Goal: Information Seeking & Learning: Learn about a topic

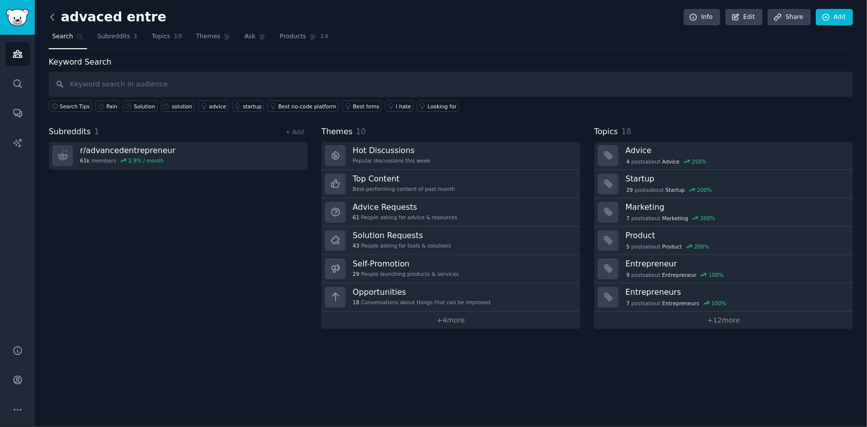
click at [57, 12] on icon at bounding box center [52, 17] width 10 height 10
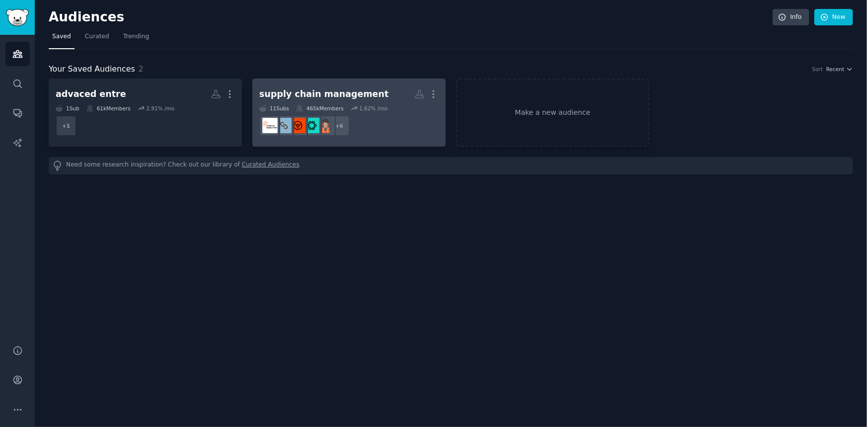
click at [318, 94] on div "supply chain management" at bounding box center [323, 94] width 129 height 12
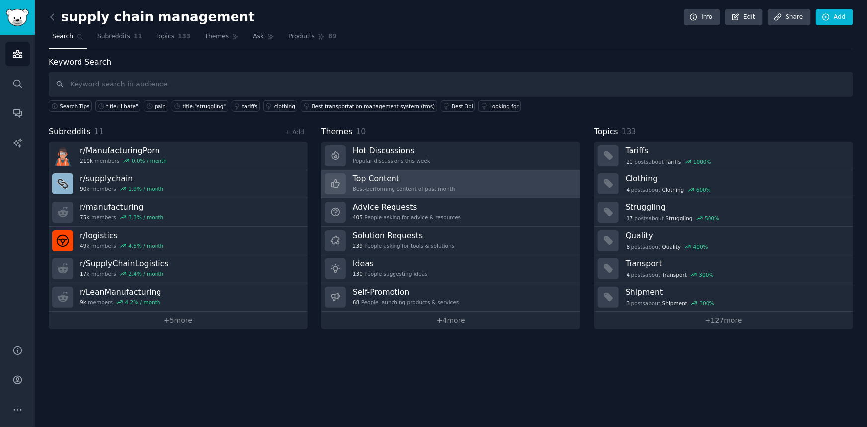
click at [413, 185] on div "Best-performing content of past month" at bounding box center [404, 188] width 102 height 7
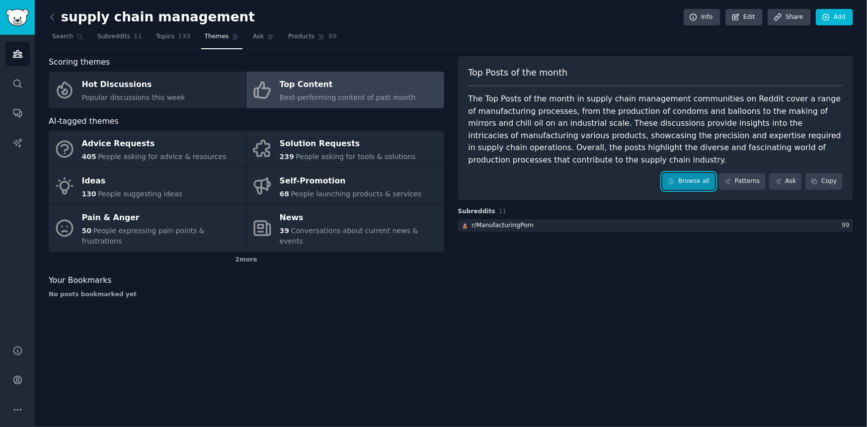
click at [691, 188] on link "Browse all" at bounding box center [688, 181] width 53 height 17
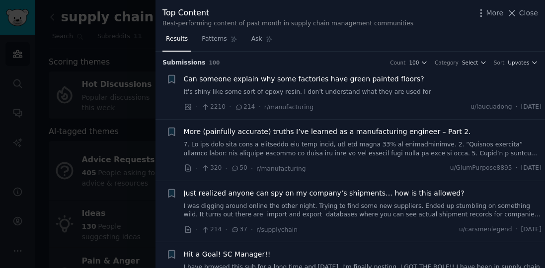
click at [388, 20] on div "Best-performing content of past month in supply chain management communities" at bounding box center [287, 23] width 251 height 9
click at [324, 93] on link "It's shiny like some sort of epoxy resin. I don't understand what they are used…" at bounding box center [363, 92] width 358 height 9
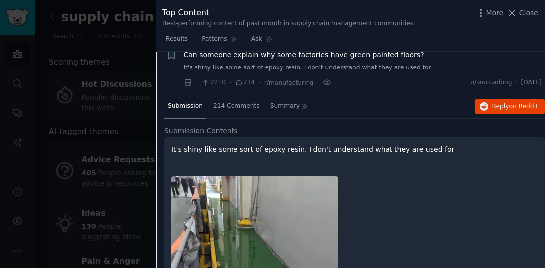
scroll to position [15, 0]
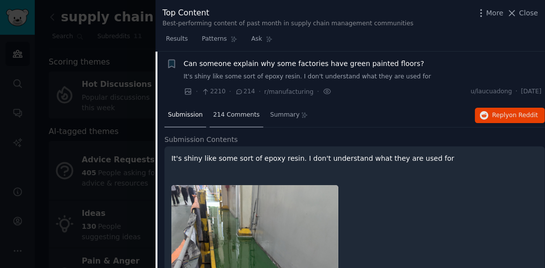
click at [226, 118] on span "214 Comments" at bounding box center [236, 115] width 47 height 9
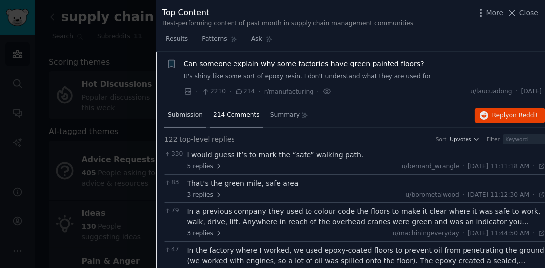
click at [192, 112] on span "Submission" at bounding box center [185, 115] width 35 height 9
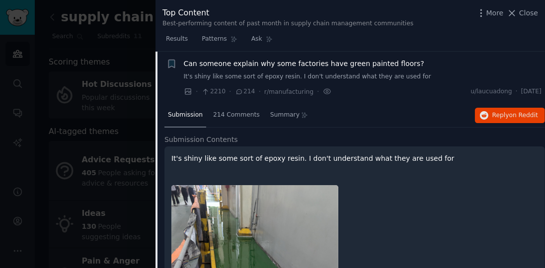
click at [356, 68] on span "Can someone explain why some factories have green painted floors?" at bounding box center [304, 64] width 240 height 10
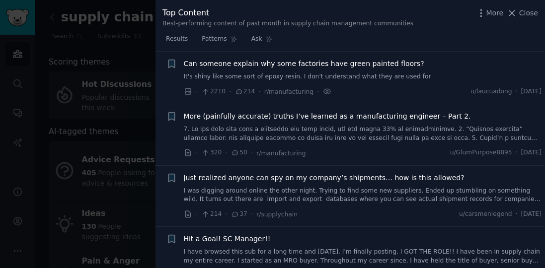
click at [261, 126] on link at bounding box center [363, 133] width 358 height 17
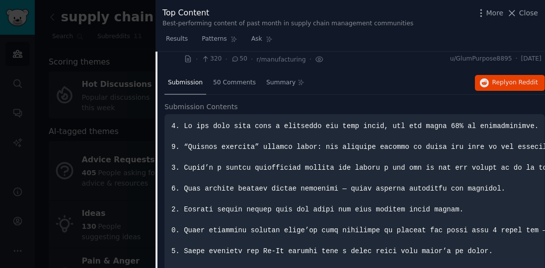
scroll to position [96, 0]
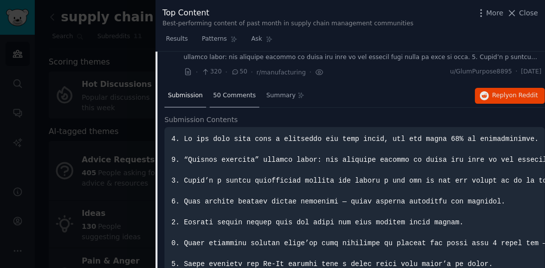
click at [220, 102] on div "50 Comments" at bounding box center [235, 96] width 50 height 24
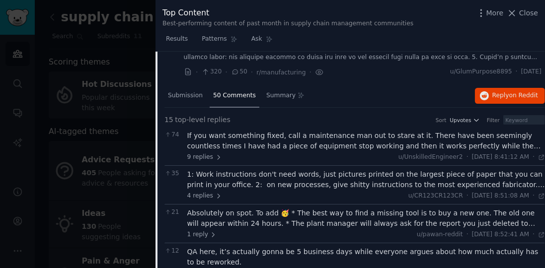
click at [291, 139] on div "If you want something fixed, call a maintenance man out to stare at it. There h…" at bounding box center [366, 141] width 358 height 21
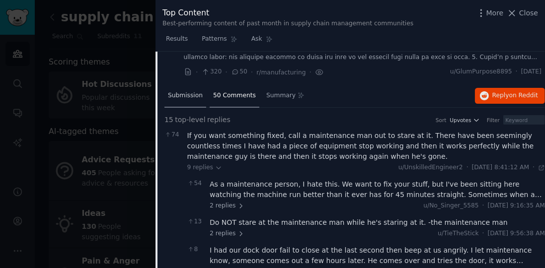
click at [177, 95] on span "Submission" at bounding box center [185, 95] width 35 height 9
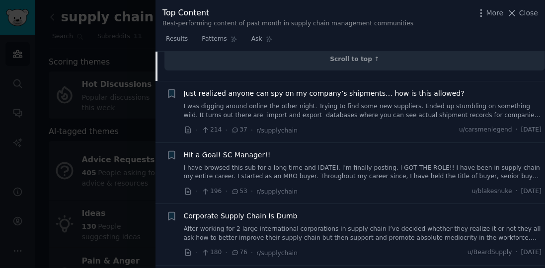
scroll to position [380, 0]
click at [329, 105] on link "I was digging around online the other night. Trying to find some new suppliers.…" at bounding box center [363, 111] width 358 height 17
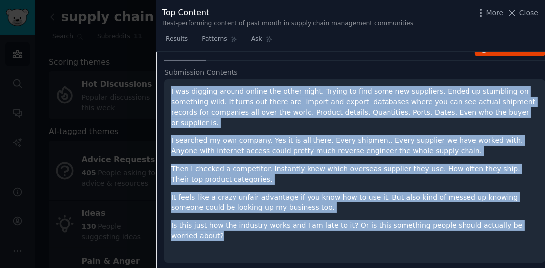
scroll to position [214, 0]
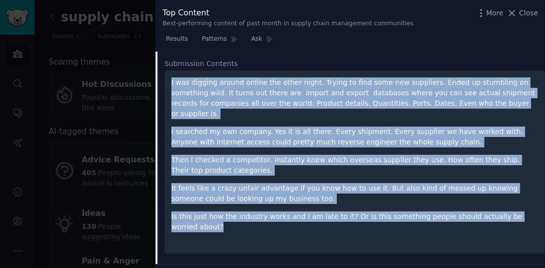
copy div "I was digging around online the other night. Trying to find some new suppliers.…"
drag, startPoint x: 200, startPoint y: 130, endPoint x: 528, endPoint y: 202, distance: 335.3
click at [528, 202] on div "I was digging around online the other night. Trying to find some new suppliers.…" at bounding box center [354, 162] width 381 height 183
click at [297, 127] on p "I searched my own company. Yes it is all there. Every shipment. Every supplier …" at bounding box center [354, 137] width 367 height 21
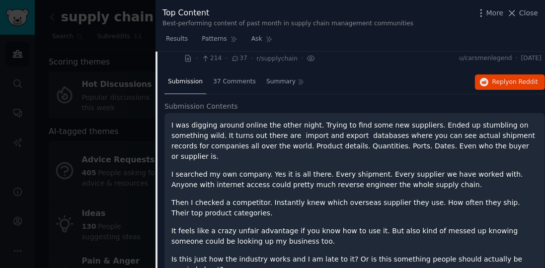
scroll to position [186, 0]
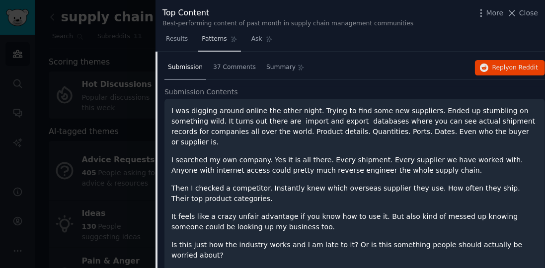
click at [225, 35] on link "Patterns" at bounding box center [219, 41] width 42 height 20
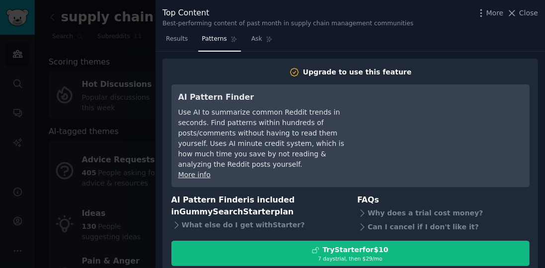
drag, startPoint x: 225, startPoint y: 35, endPoint x: 339, endPoint y: 128, distance: 146.6
click at [339, 128] on div "Use AI to summarize common Reddit trends in seconds. Find patterns within hundr…" at bounding box center [268, 138] width 181 height 63
click at [141, 60] on div at bounding box center [272, 134] width 545 height 268
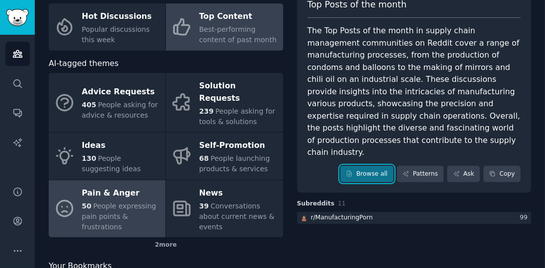
scroll to position [35, 0]
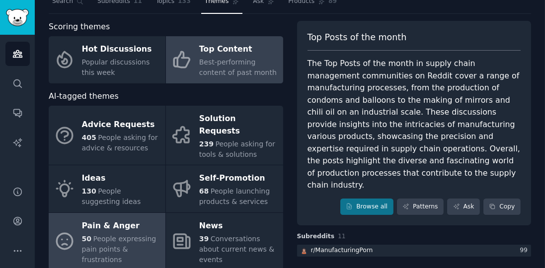
click at [130, 218] on div "Pain & Anger" at bounding box center [121, 226] width 79 height 16
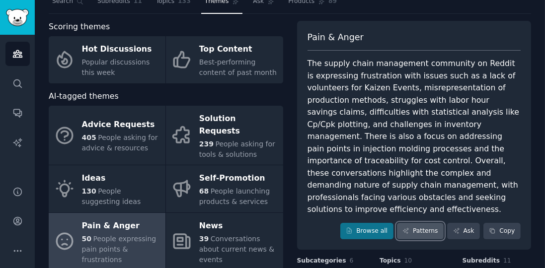
click at [433, 223] on link "Patterns" at bounding box center [420, 231] width 47 height 17
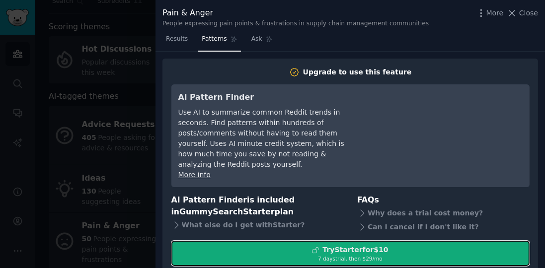
click at [372, 245] on div "Try Starter for $10" at bounding box center [355, 250] width 66 height 10
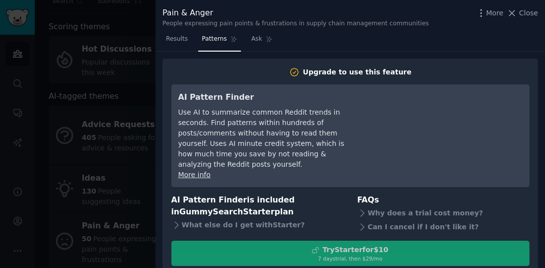
scroll to position [18, 0]
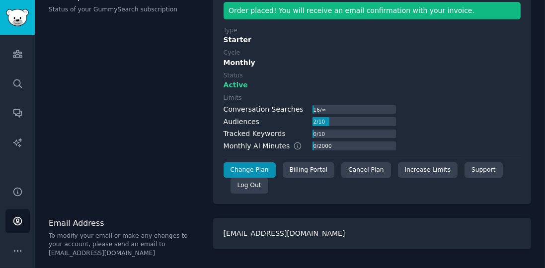
scroll to position [74, 0]
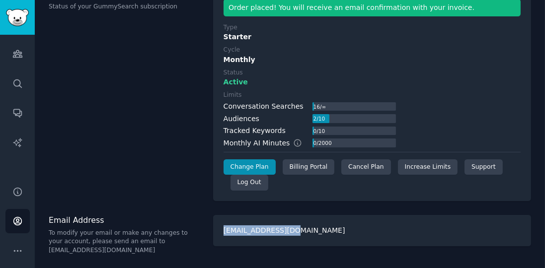
drag, startPoint x: 249, startPoint y: 228, endPoint x: 209, endPoint y: 224, distance: 39.9
click at [210, 224] on div "Email Address To modify your email or make any changes to your account, please …" at bounding box center [290, 235] width 482 height 40
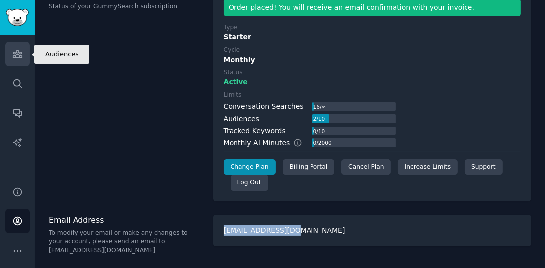
click at [23, 51] on link "Audiences" at bounding box center [17, 54] width 24 height 24
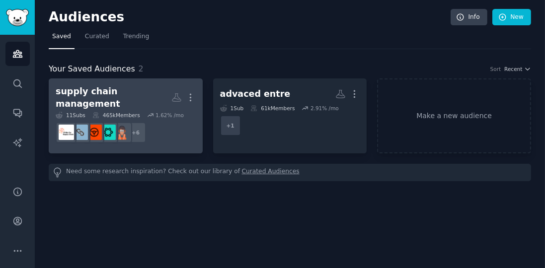
click at [162, 112] on div "1.62 % /mo" at bounding box center [170, 115] width 28 height 7
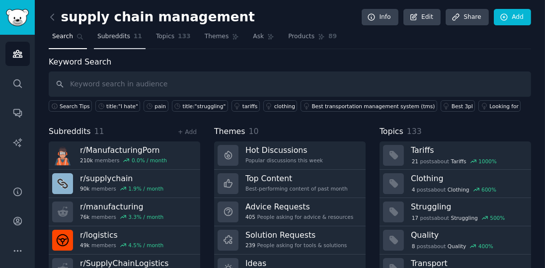
click at [113, 34] on span "Subreddits" at bounding box center [113, 36] width 33 height 9
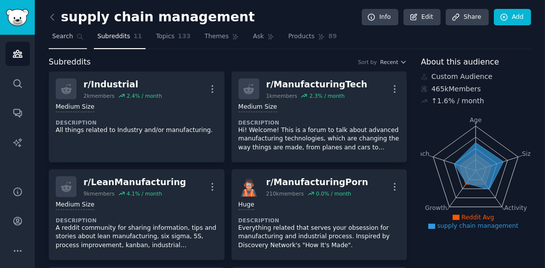
click at [61, 38] on span "Search" at bounding box center [62, 36] width 21 height 9
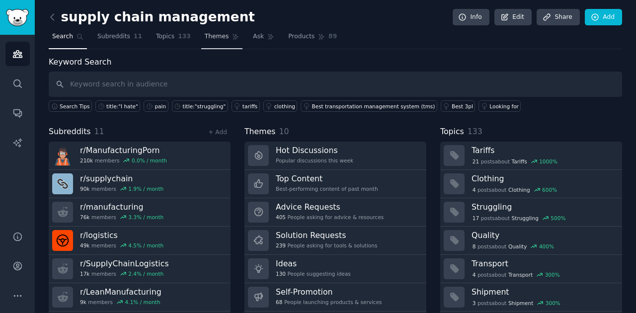
click at [229, 36] on link "Themes" at bounding box center [222, 39] width 42 height 20
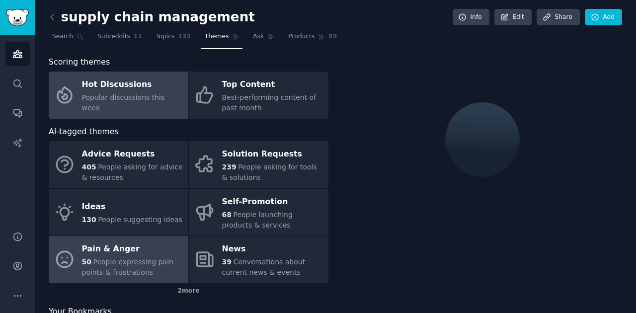
click at [108, 244] on div "Pain & Anger" at bounding box center [132, 249] width 101 height 16
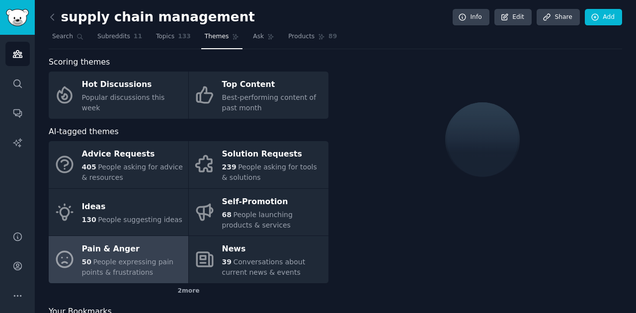
click at [149, 268] on div "50 People expressing pain points & frustrations" at bounding box center [132, 267] width 101 height 21
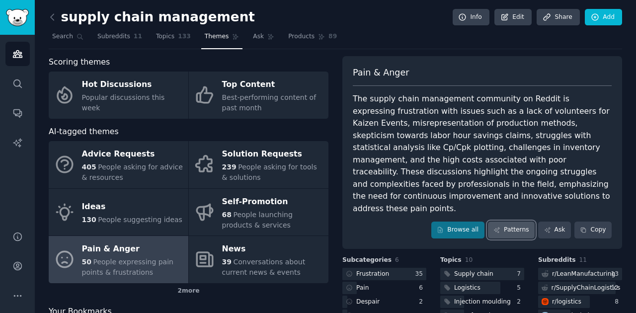
click at [513, 222] on link "Patterns" at bounding box center [511, 230] width 47 height 17
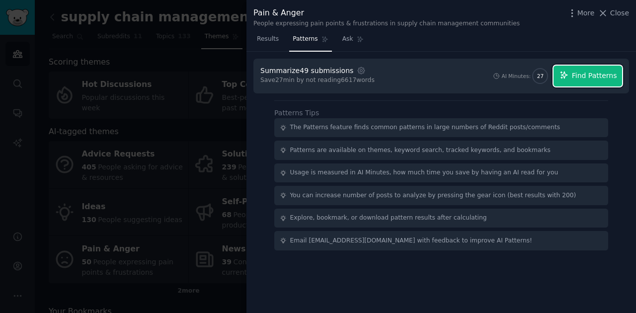
click at [545, 74] on span "Find Patterns" at bounding box center [594, 76] width 45 height 10
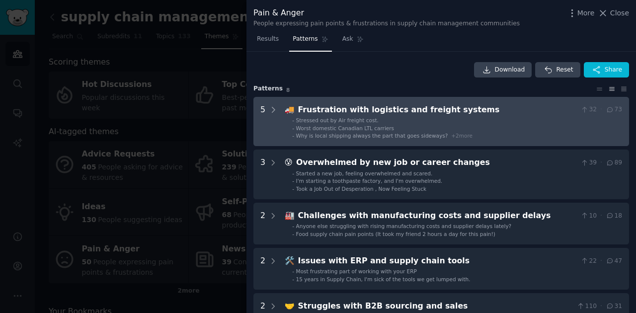
click at [496, 125] on li "- Worst domestic Canadian LTL carriers" at bounding box center [457, 128] width 330 height 7
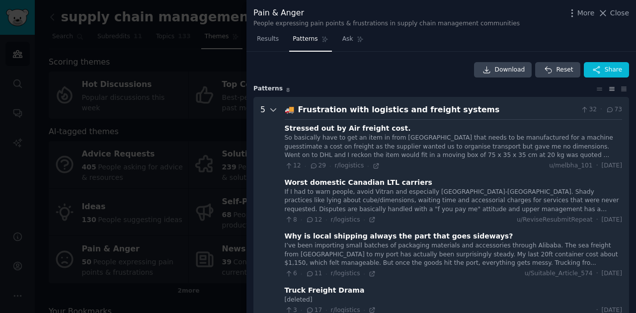
click at [274, 109] on icon at bounding box center [273, 110] width 5 height 2
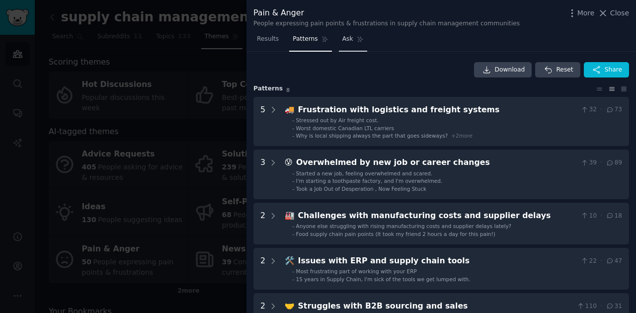
click at [348, 40] on link "Ask" at bounding box center [353, 41] width 28 height 20
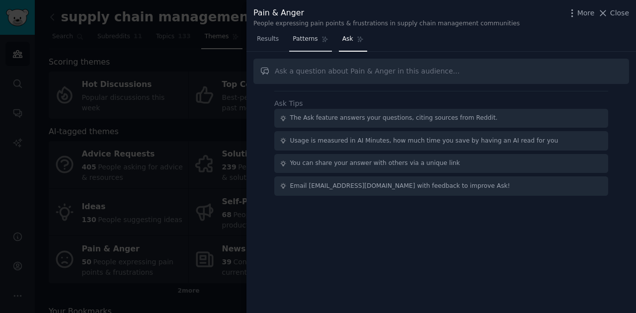
click at [305, 41] on span "Patterns" at bounding box center [305, 39] width 25 height 9
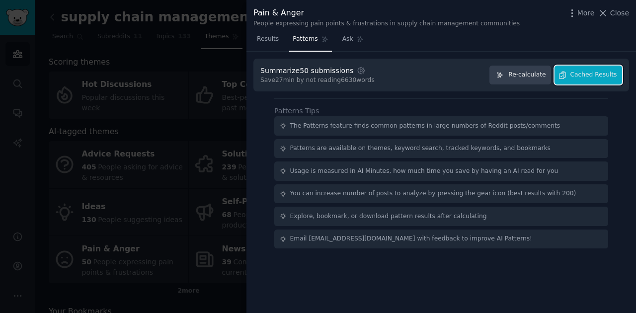
click at [545, 80] on button "Cached Results" at bounding box center [589, 75] width 68 height 19
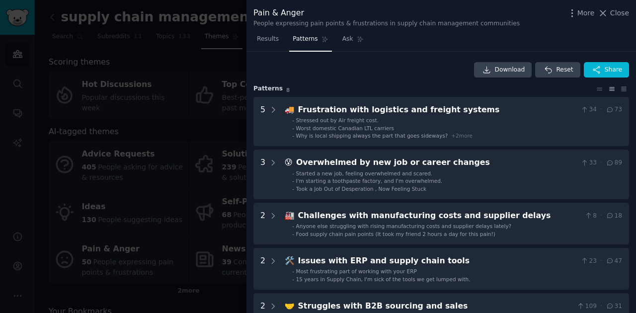
click at [545, 90] on icon at bounding box center [611, 88] width 5 height 3
click at [545, 90] on icon at bounding box center [599, 88] width 10 height 7
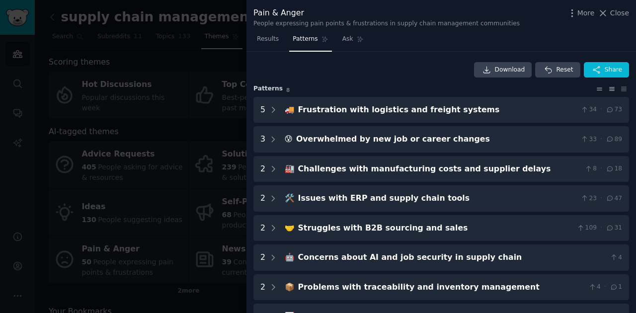
click at [545, 89] on icon at bounding box center [612, 88] width 10 height 7
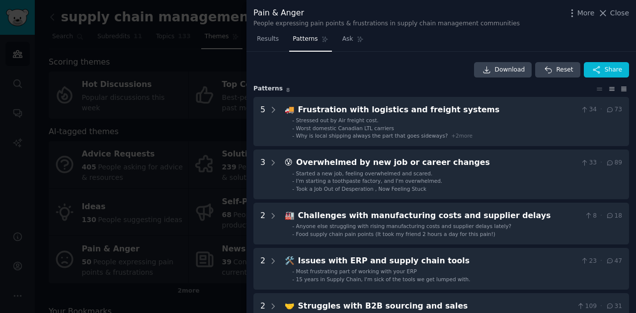
click at [545, 86] on icon at bounding box center [624, 88] width 10 height 7
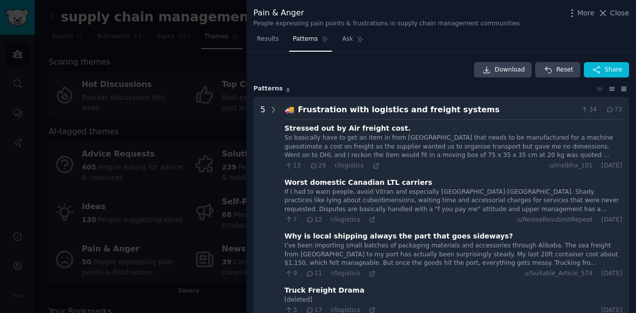
click at [545, 89] on icon at bounding box center [612, 88] width 10 height 7
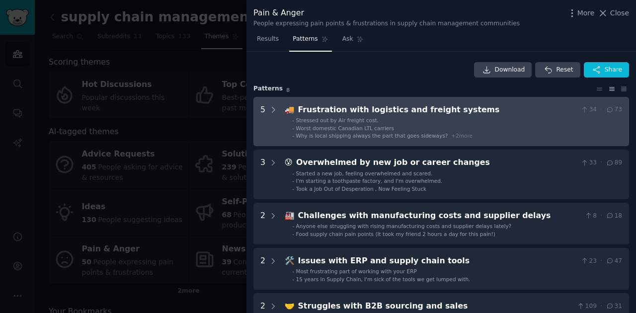
click at [451, 136] on span "+ 2 more" at bounding box center [461, 136] width 21 height 6
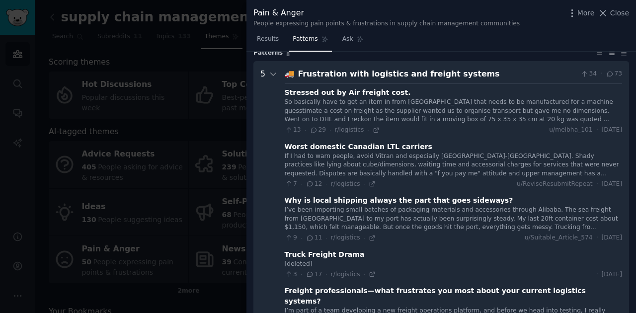
scroll to position [45, 0]
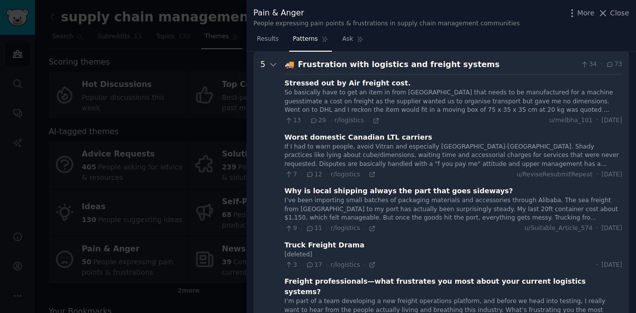
click at [442, 63] on div "Frustration with logistics and freight systems" at bounding box center [437, 65] width 279 height 12
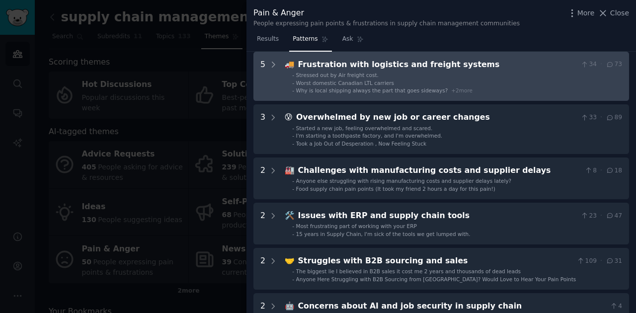
click at [451, 91] on span "+ 2 more" at bounding box center [461, 90] width 21 height 6
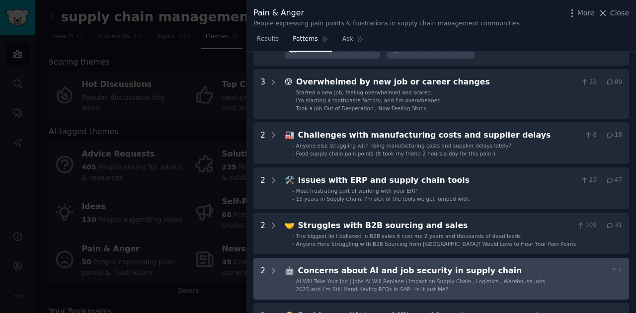
scroll to position [476, 0]
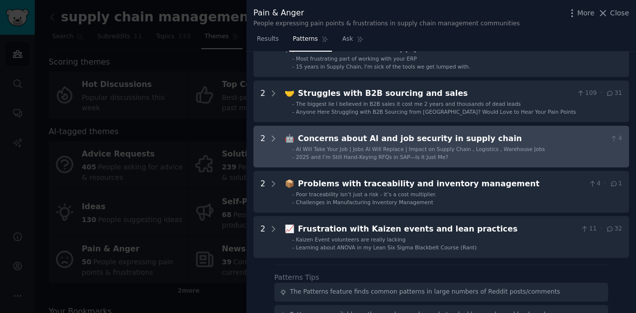
click at [438, 146] on span "AI Will Take Your Job | Jobs AI Will Replace | Impact on Supply Chain , Logisti…" at bounding box center [420, 149] width 249 height 6
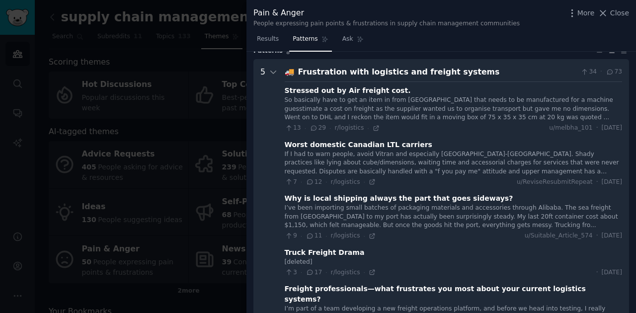
scroll to position [0, 0]
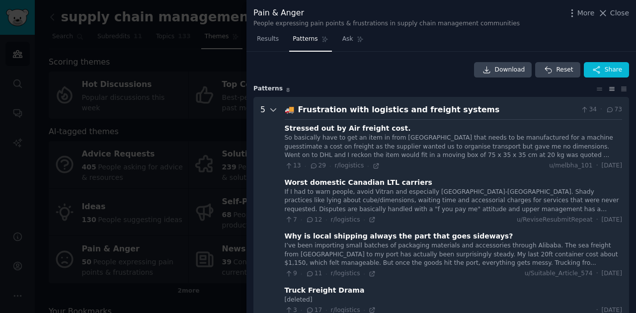
click at [272, 106] on icon at bounding box center [273, 109] width 9 height 9
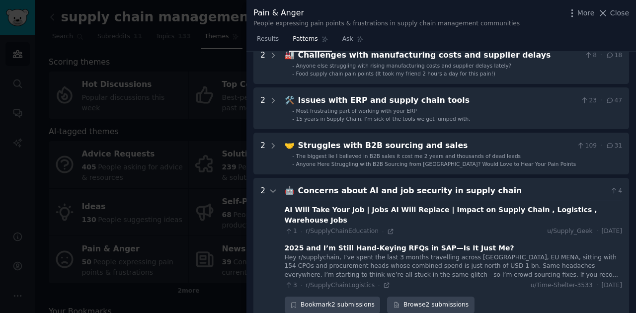
scroll to position [199, 0]
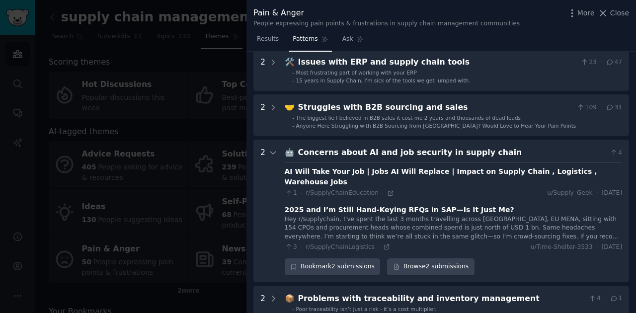
click at [352, 223] on div "Hey r/supplychain, I’ve spent the last 3 months travelling across [GEOGRAPHIC_D…" at bounding box center [453, 228] width 337 height 26
click at [387, 190] on icon at bounding box center [390, 193] width 7 height 7
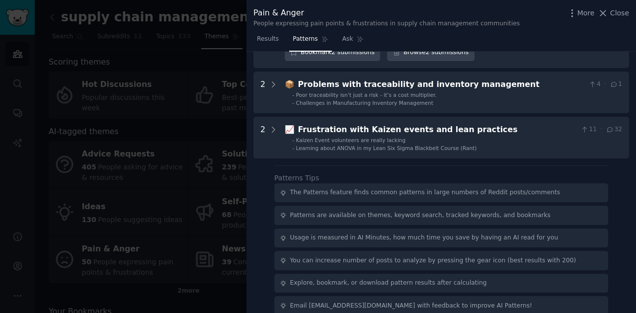
scroll to position [414, 0]
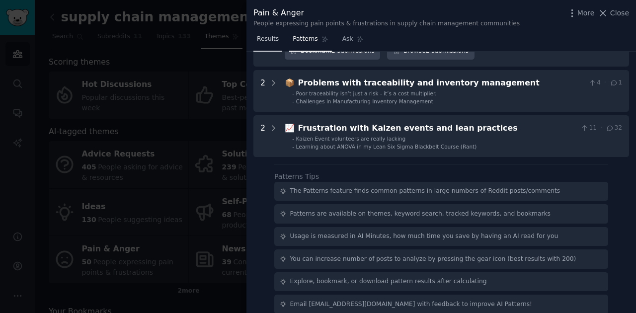
click at [262, 46] on link "Results" at bounding box center [267, 41] width 29 height 20
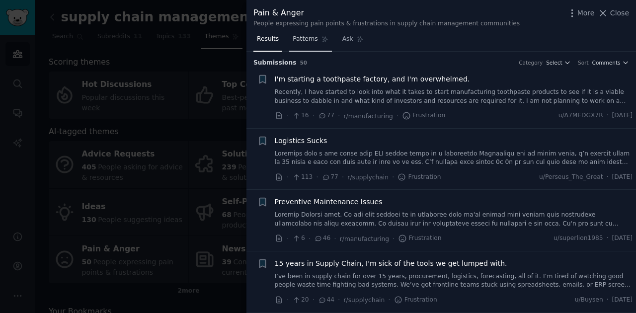
click at [300, 38] on span "Patterns" at bounding box center [305, 39] width 25 height 9
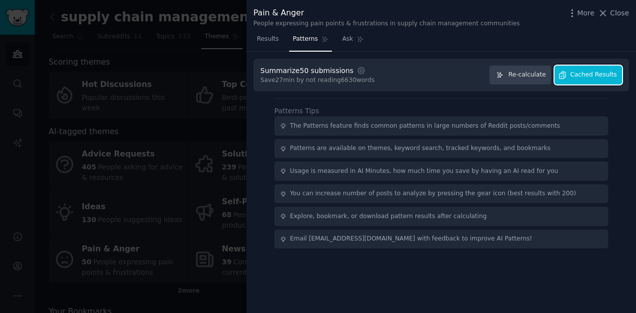
click at [545, 76] on span "Cached Results" at bounding box center [593, 75] width 47 height 9
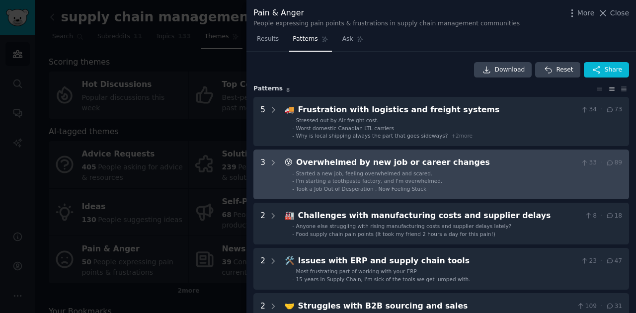
click at [396, 179] on span "I'm starting a toothpaste factory, and I'm overwhelmed." at bounding box center [369, 181] width 147 height 6
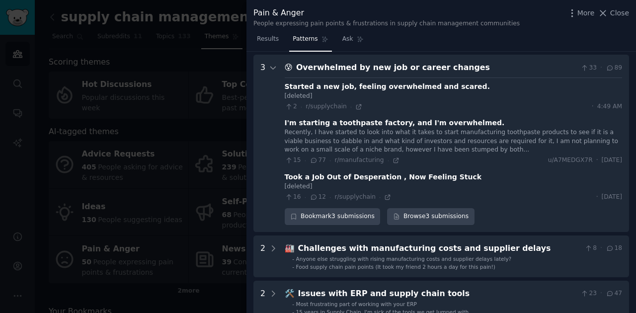
scroll to position [98, 0]
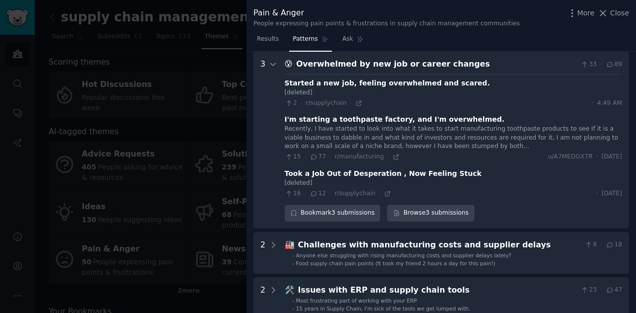
click at [316, 157] on span "77" at bounding box center [318, 157] width 16 height 9
click at [481, 141] on div "Recently, I have started to look into what it takes to start manufacturing toot…" at bounding box center [453, 138] width 337 height 26
click at [394, 156] on icon at bounding box center [396, 157] width 4 height 4
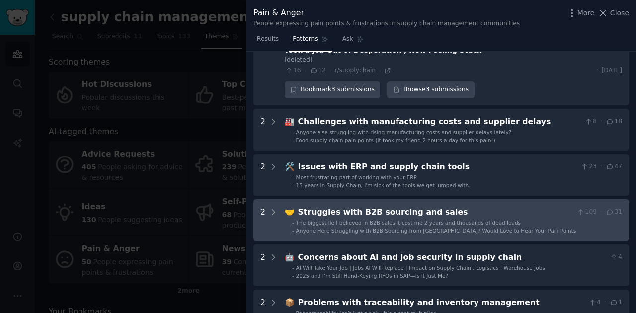
scroll to position [231, 0]
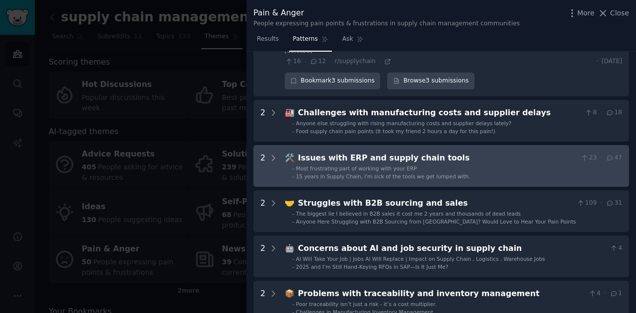
click at [476, 163] on div "🛠️ Issues with ERP and supply chain tools 23 · 47 - Most frustrating part of wo…" at bounding box center [453, 166] width 337 height 28
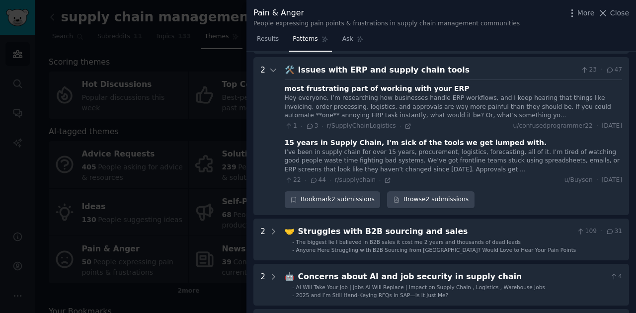
scroll to position [323, 0]
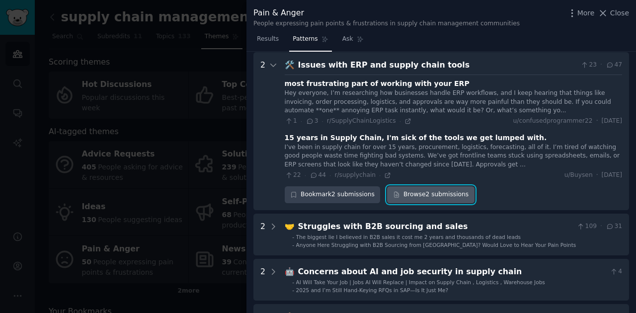
click at [434, 191] on link "Browse 2 submissions" at bounding box center [430, 194] width 87 height 17
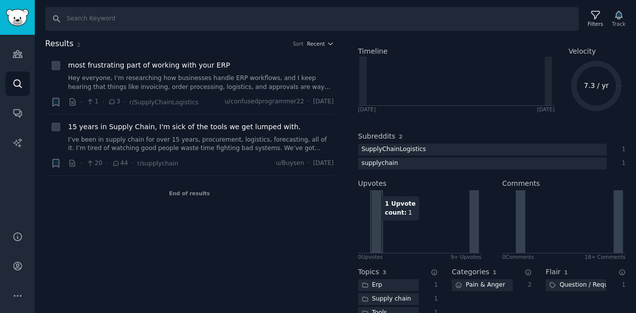
scroll to position [70, 0]
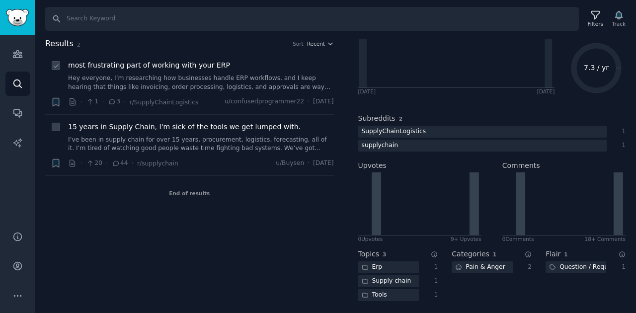
click at [125, 81] on link "Hey everyone, I’m researching how businesses handle ERP workflows, and I keep h…" at bounding box center [201, 82] width 266 height 17
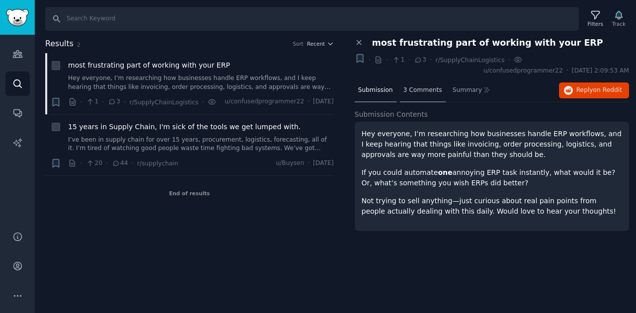
click at [424, 82] on div "3 Comments" at bounding box center [423, 91] width 46 height 24
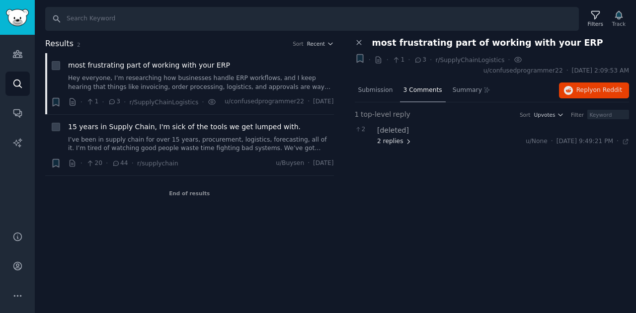
click at [397, 142] on span "2 replies" at bounding box center [394, 141] width 35 height 9
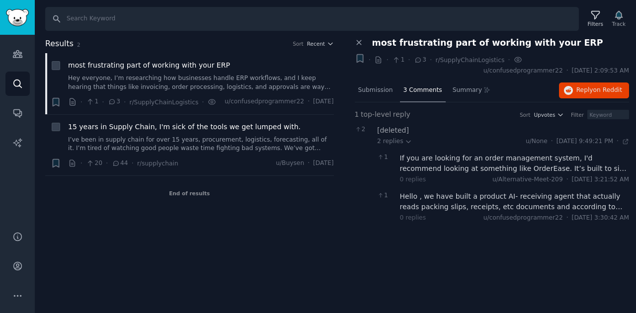
click at [545, 167] on div "If you are looking for an order management system, I'd recommend looking at som…" at bounding box center [515, 163] width 230 height 21
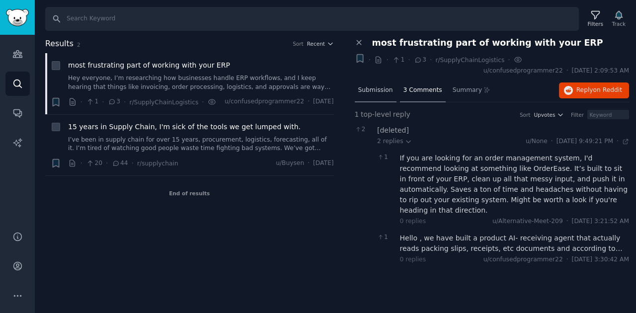
click at [384, 84] on div "Submission" at bounding box center [376, 91] width 42 height 24
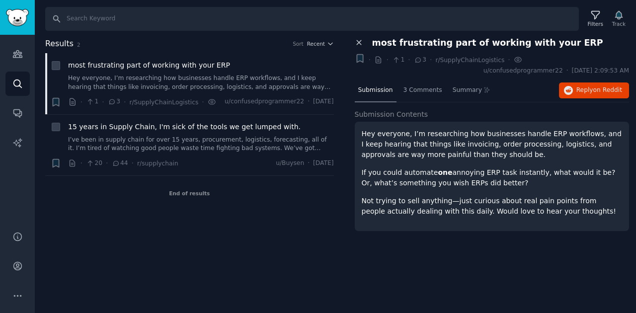
click at [358, 41] on icon at bounding box center [359, 43] width 4 height 4
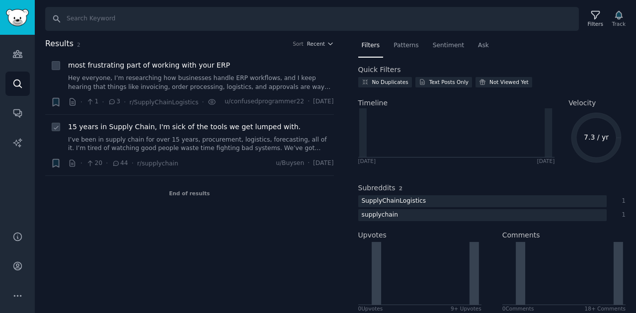
click at [256, 133] on div "15 years in Supply Chain, I'm sick of the tools we get lumped with. I’ve been i…" at bounding box center [201, 137] width 266 height 31
click at [254, 127] on span "15 years in Supply Chain, I'm sick of the tools we get lumped with." at bounding box center [184, 127] width 233 height 10
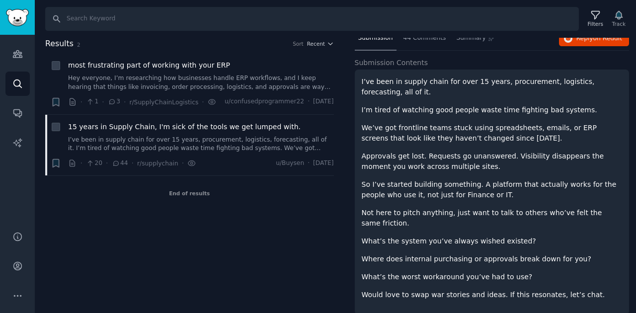
scroll to position [21, 0]
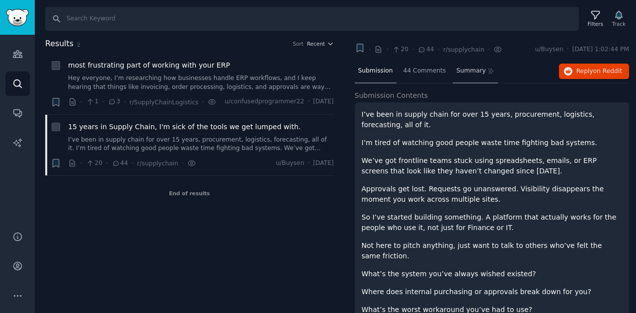
click at [474, 69] on span "Summary" at bounding box center [470, 71] width 29 height 9
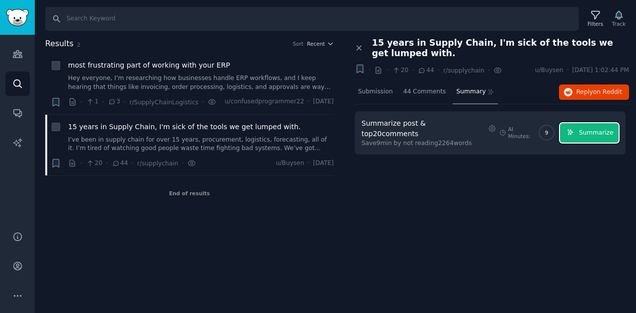
click at [545, 129] on span "Summarize" at bounding box center [596, 133] width 34 height 9
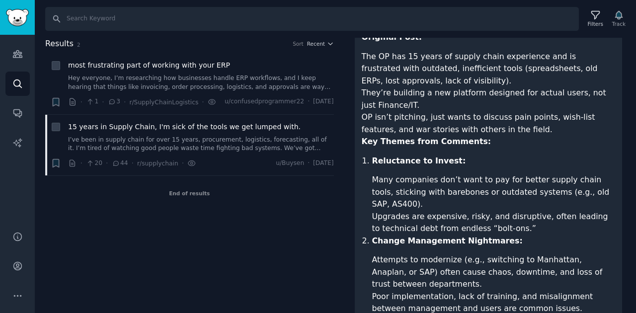
scroll to position [132, 0]
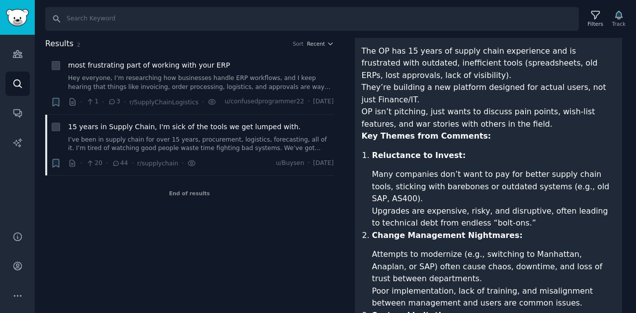
click at [394, 152] on strong "Reluctance to Invest:" at bounding box center [419, 155] width 94 height 9
copy strong "Reluctance"
click at [450, 165] on li "Reluctance to Invest: Many companies don’t want to pay for better supply chain …" at bounding box center [493, 190] width 243 height 80
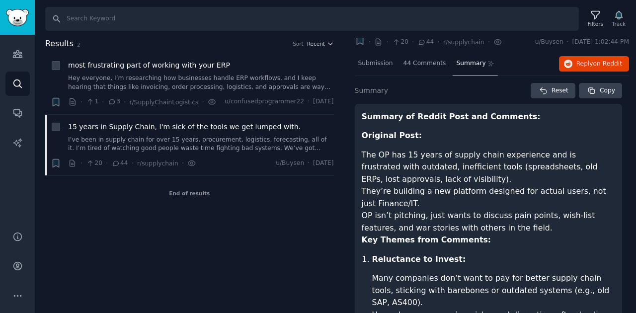
scroll to position [0, 0]
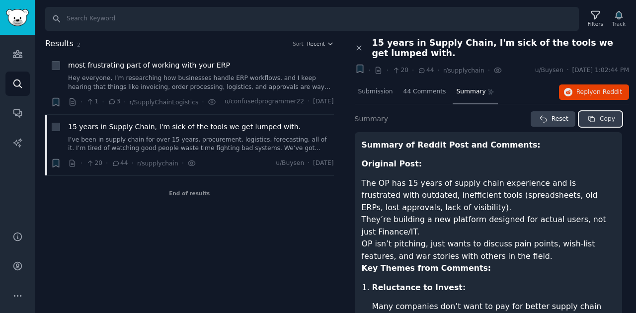
click at [545, 112] on button "Copy" at bounding box center [600, 119] width 43 height 16
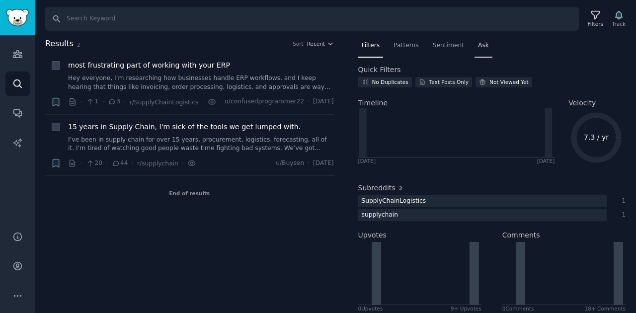
click at [480, 47] on span "Ask" at bounding box center [483, 45] width 11 height 9
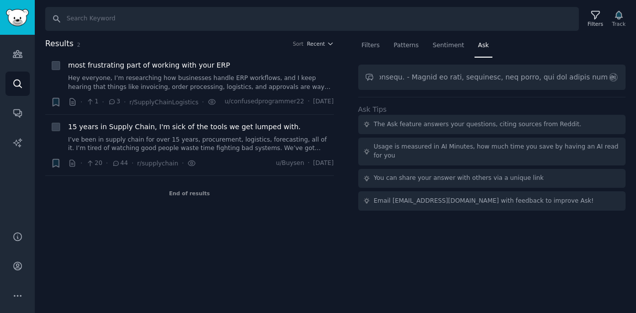
scroll to position [0, 8513]
drag, startPoint x: 423, startPoint y: 77, endPoint x: 372, endPoint y: 76, distance: 50.7
click at [360, 74] on input "text" at bounding box center [492, 77] width 268 height 25
click at [502, 77] on input "text" at bounding box center [492, 77] width 268 height 25
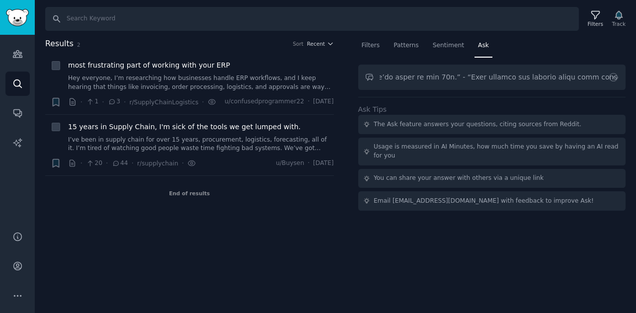
drag, startPoint x: 516, startPoint y: 79, endPoint x: 633, endPoint y: 79, distance: 116.8
click at [545, 79] on div "Filters Patterns Sentiment Ask Ask Tips The Ask feature answers your questions,…" at bounding box center [492, 126] width 289 height 176
type input "**Loremip do Sitame Cons adi Elitsedd:** **Eiusmodt Inci:** - Utl ET dol 87 mag…"
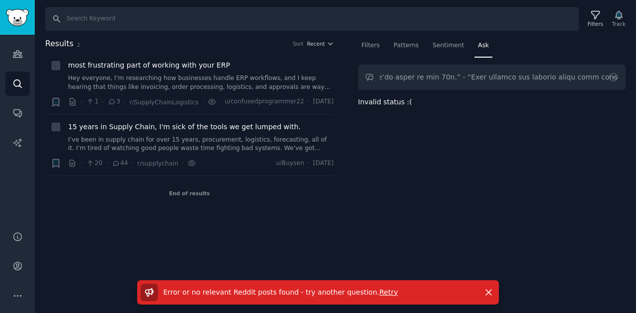
click at [415, 77] on input "text" at bounding box center [492, 77] width 268 height 25
click at [391, 47] on div "Patterns" at bounding box center [406, 48] width 32 height 20
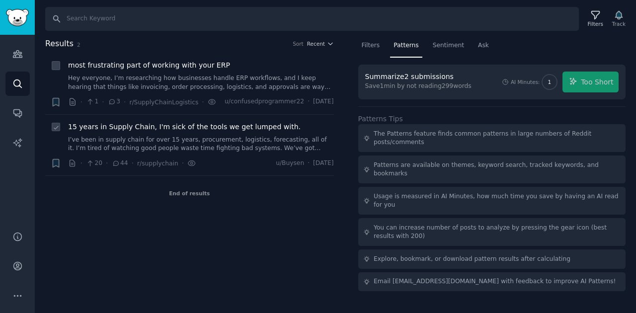
click at [119, 163] on span "44" at bounding box center [120, 163] width 16 height 9
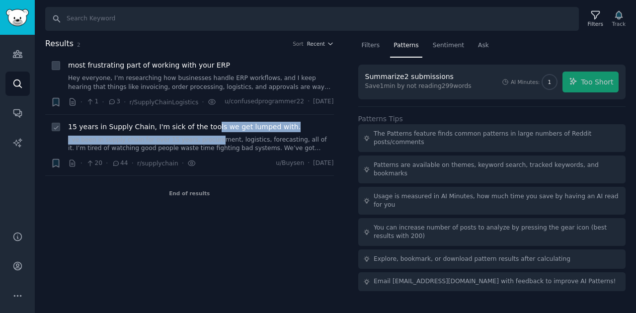
click at [205, 131] on div "15 years in Supply Chain, I'm sick of the tools we get lumped with. I’ve been i…" at bounding box center [201, 137] width 266 height 31
click at [208, 126] on span "15 years in Supply Chain, I'm sick of the tools we get lumped with." at bounding box center [184, 127] width 233 height 10
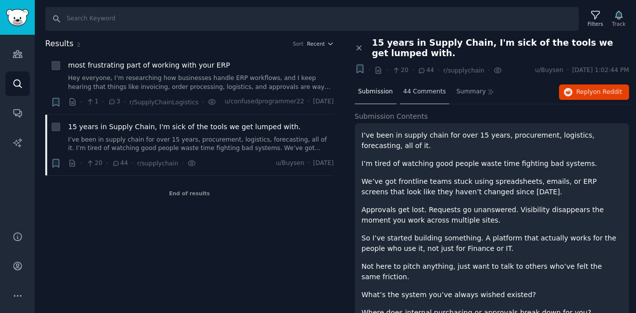
click at [426, 87] on span "44 Comments" at bounding box center [424, 91] width 43 height 9
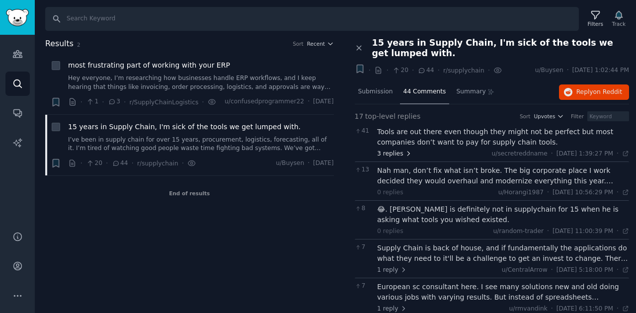
click at [398, 153] on span "3 replies" at bounding box center [394, 154] width 35 height 9
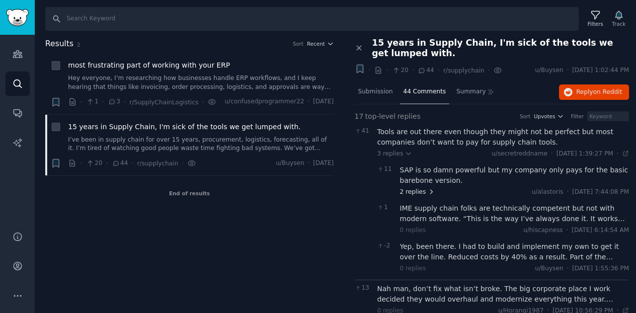
click at [428, 189] on icon at bounding box center [431, 191] width 7 height 7
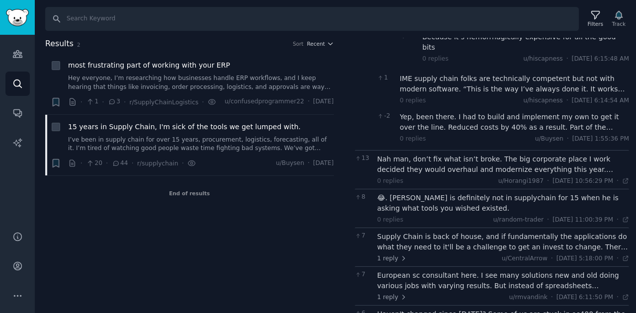
scroll to position [232, 0]
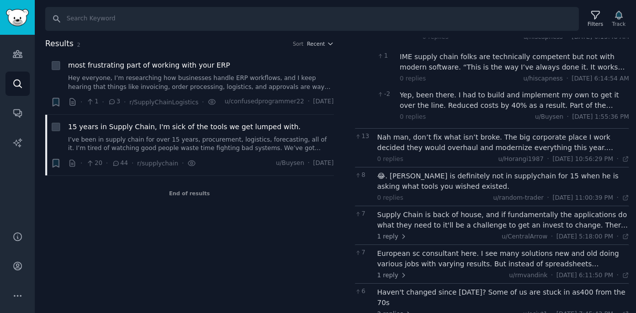
click at [545, 210] on div "Supply Chain is back of house, and if fundamentally the applications do what th…" at bounding box center [503, 220] width 252 height 21
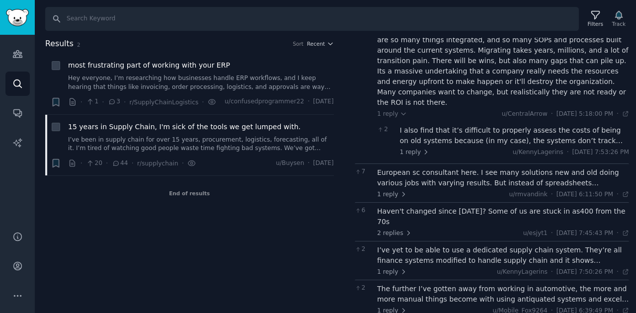
scroll to position [430, 0]
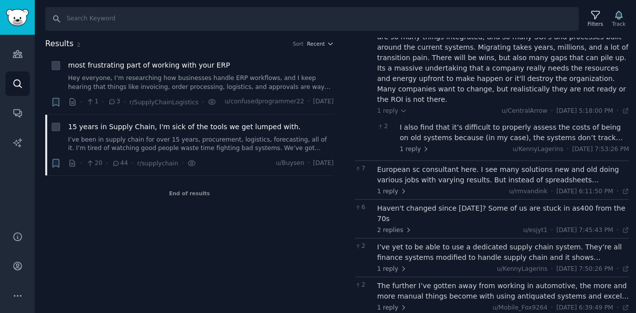
click at [516, 164] on div "European sc consultant here. I see many solutions new and old doing various job…" at bounding box center [503, 174] width 252 height 21
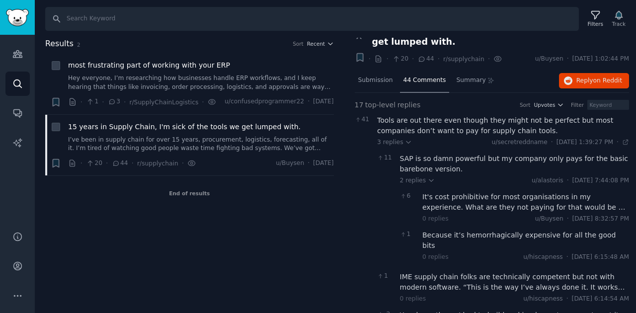
scroll to position [0, 0]
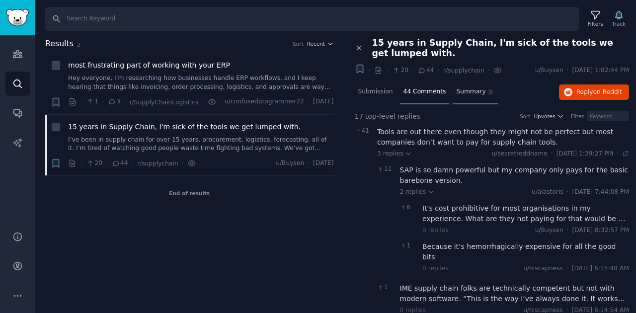
click at [487, 90] on icon at bounding box center [490, 91] width 7 height 7
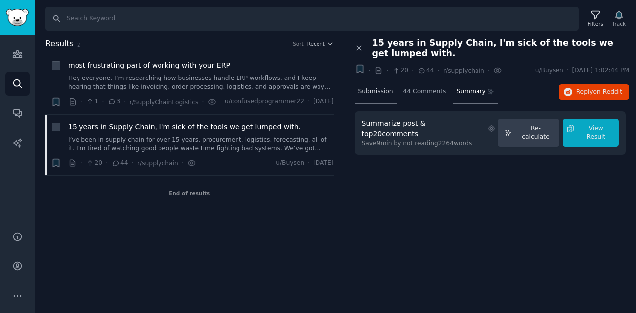
click at [381, 92] on span "Submission" at bounding box center [375, 91] width 35 height 9
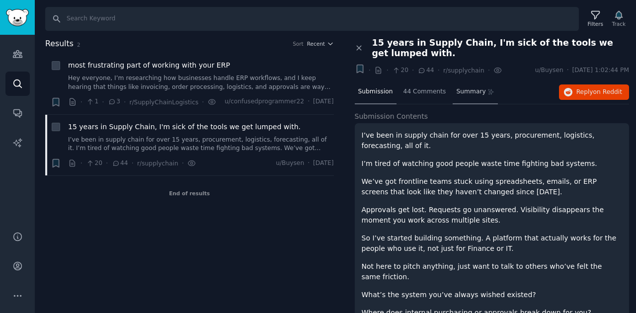
click at [465, 88] on span "Summary" at bounding box center [470, 91] width 29 height 9
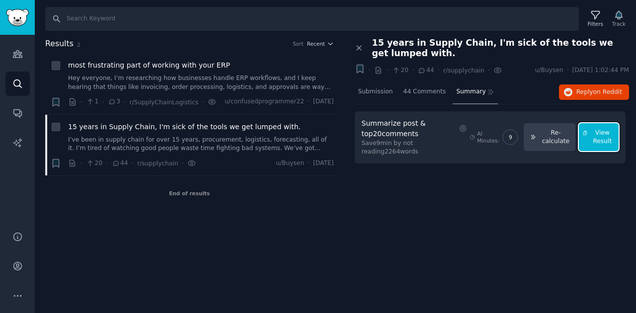
click at [545, 130] on span "View Result" at bounding box center [602, 137] width 22 height 17
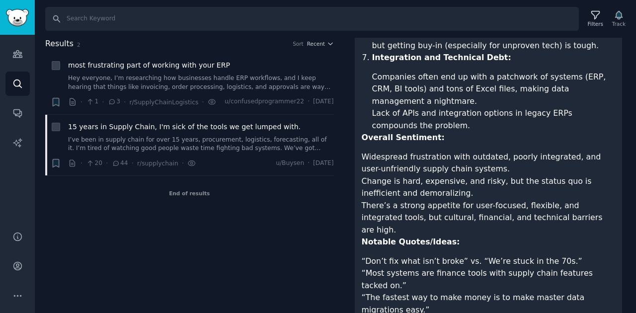
scroll to position [723, 0]
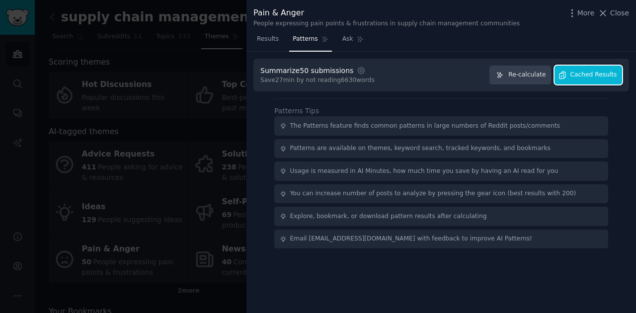
click at [545, 75] on span "Cached Results" at bounding box center [593, 75] width 47 height 9
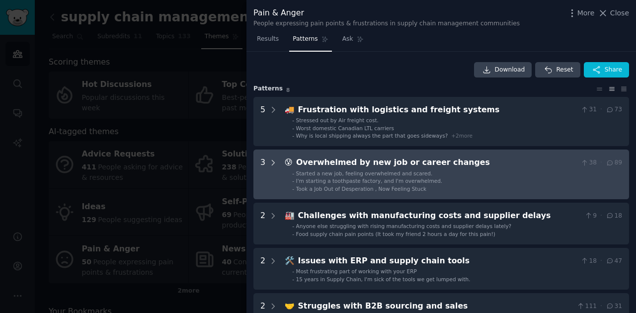
click at [273, 163] on icon at bounding box center [273, 162] width 2 height 5
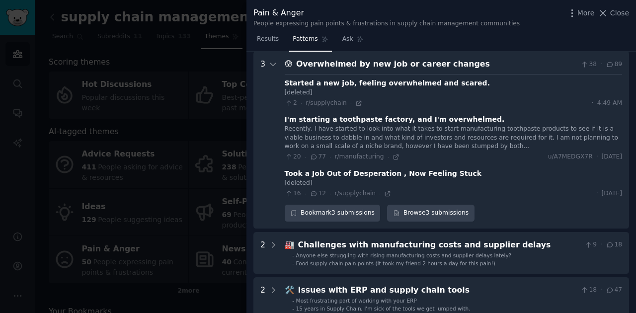
scroll to position [65, 0]
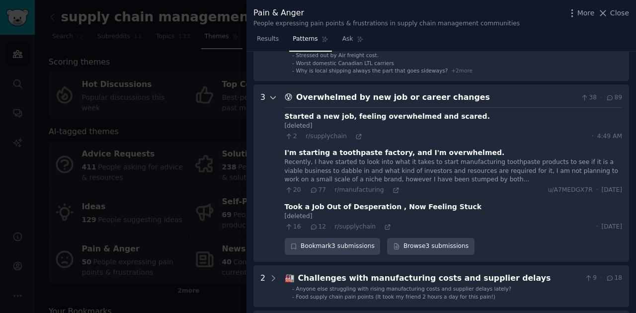
click at [269, 96] on icon at bounding box center [273, 97] width 9 height 9
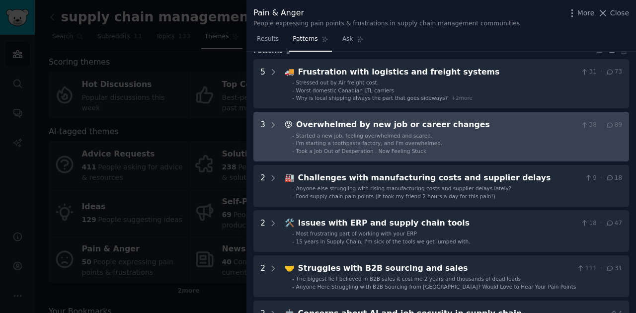
scroll to position [0, 0]
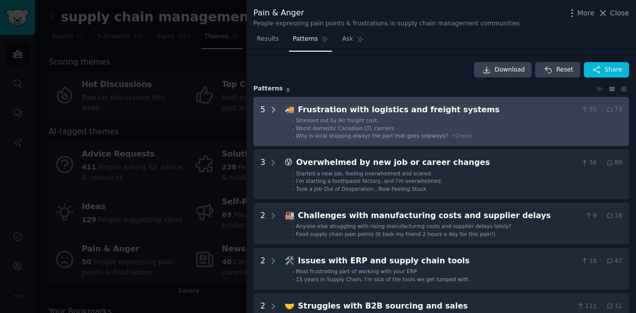
click at [274, 107] on icon at bounding box center [273, 109] width 9 height 9
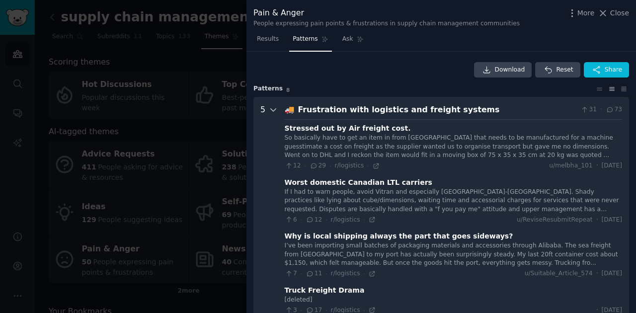
click at [273, 110] on icon at bounding box center [273, 110] width 5 height 2
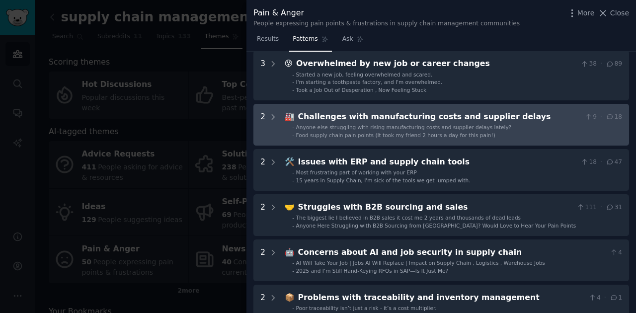
scroll to position [99, 0]
click at [274, 115] on icon at bounding box center [273, 116] width 9 height 9
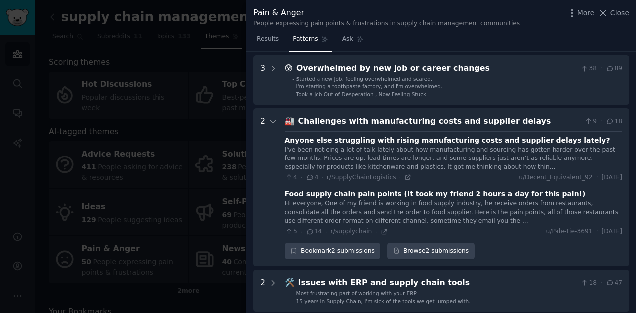
scroll to position [85, 0]
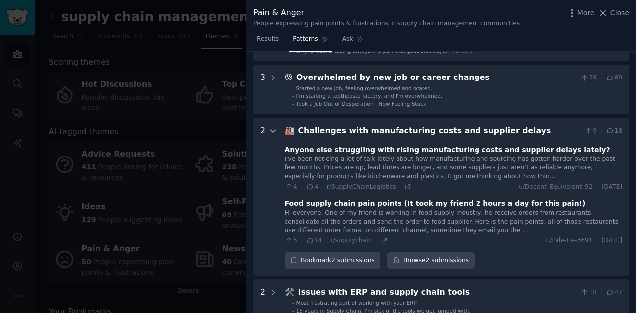
click at [273, 130] on icon at bounding box center [273, 131] width 9 height 9
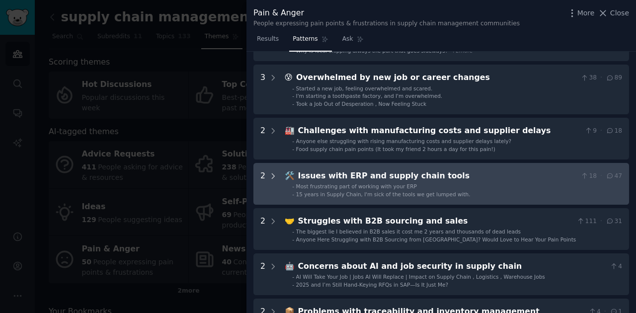
click at [270, 175] on icon at bounding box center [273, 176] width 9 height 9
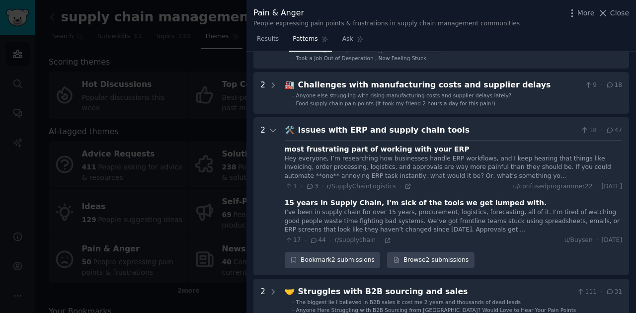
scroll to position [130, 0]
click at [269, 129] on icon at bounding box center [273, 131] width 9 height 9
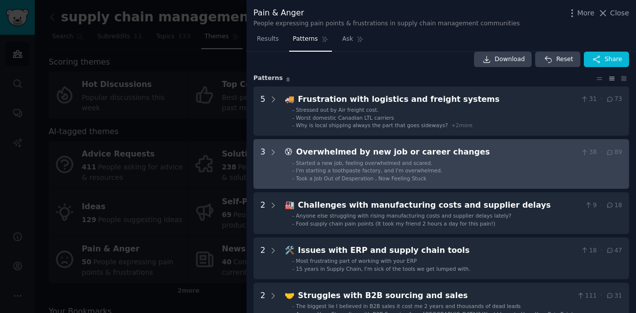
scroll to position [0, 0]
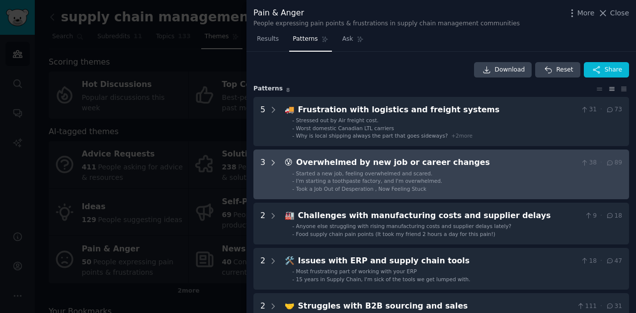
click at [270, 161] on icon at bounding box center [273, 163] width 9 height 9
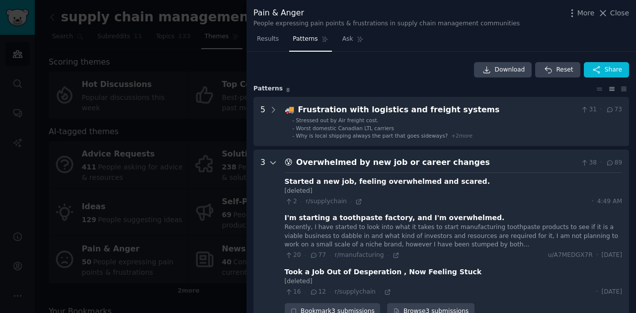
click at [273, 162] on icon at bounding box center [273, 163] width 9 height 9
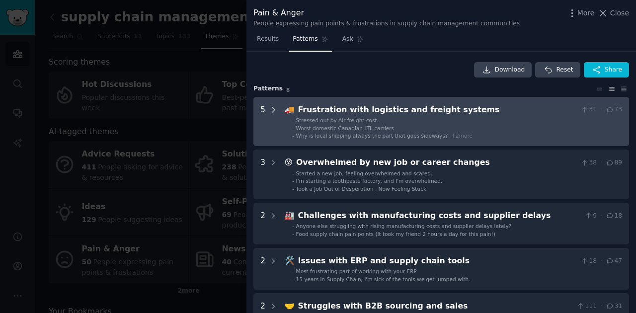
click at [274, 107] on icon at bounding box center [273, 109] width 9 height 9
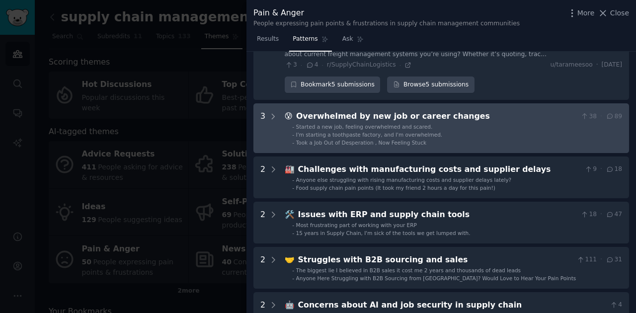
scroll to position [310, 0]
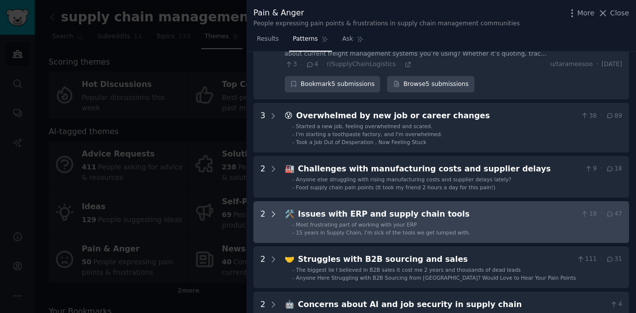
click at [271, 210] on icon at bounding box center [273, 214] width 9 height 9
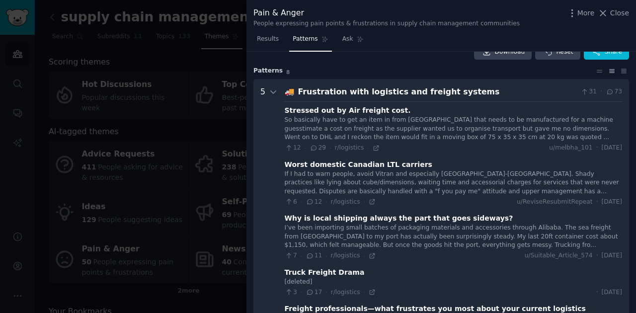
scroll to position [0, 0]
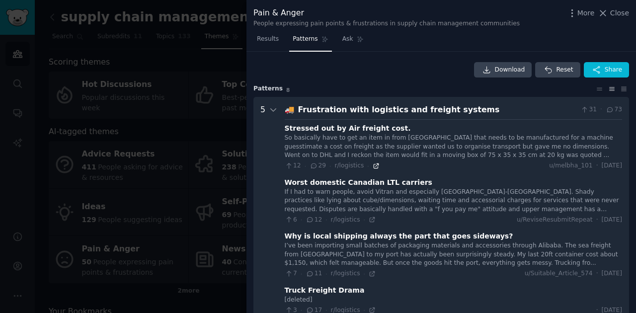
click at [373, 165] on icon at bounding box center [376, 165] width 7 height 7
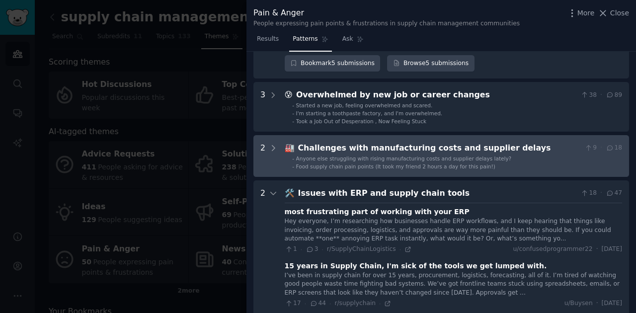
scroll to position [331, 0]
click at [275, 144] on icon at bounding box center [273, 148] width 9 height 9
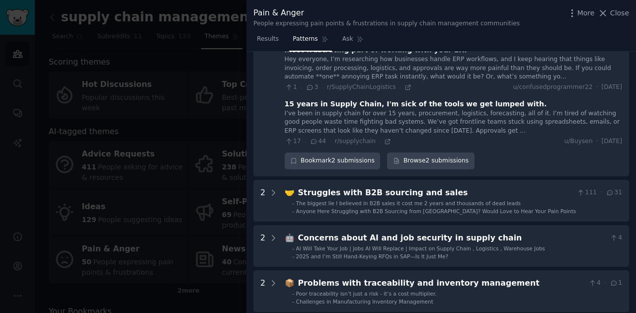
scroll to position [635, 0]
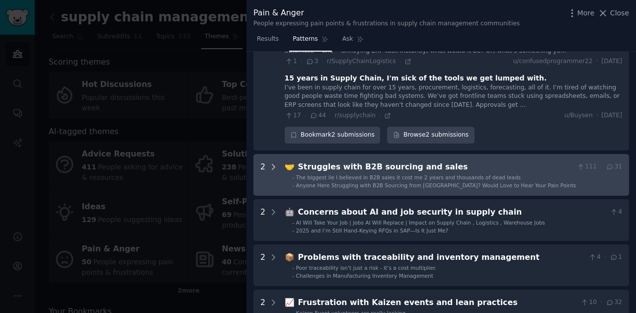
click at [273, 162] on icon at bounding box center [273, 166] width 9 height 9
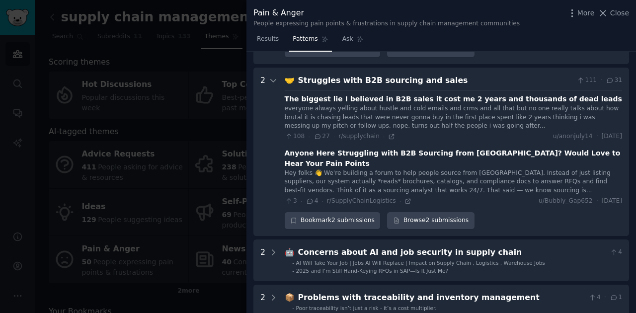
scroll to position [725, 0]
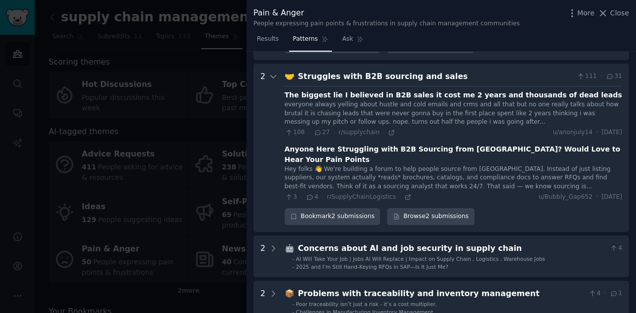
click at [395, 100] on div "everyone always yelling about hustle and cold emails and crms and all that but …" at bounding box center [453, 113] width 337 height 26
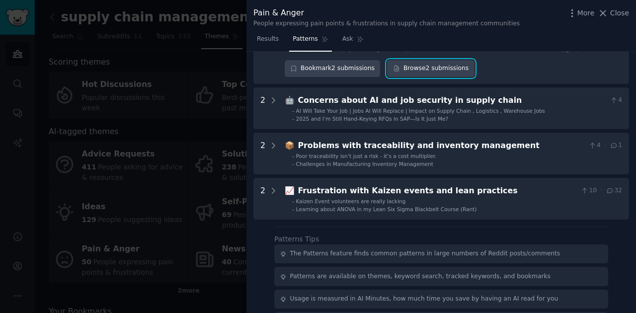
scroll to position [891, 0]
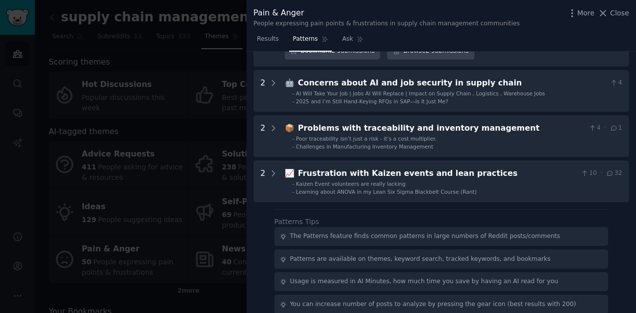
click at [220, 140] on div at bounding box center [318, 156] width 636 height 313
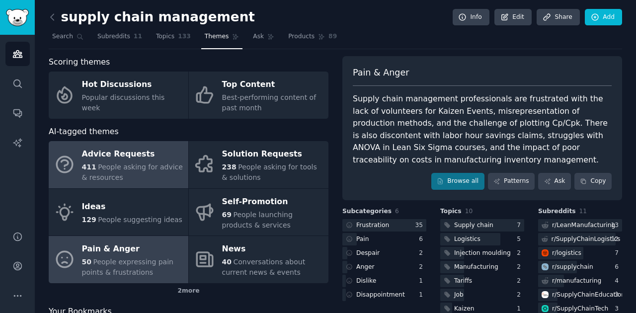
click at [152, 163] on span "People asking for advice & resources" at bounding box center [132, 172] width 101 height 18
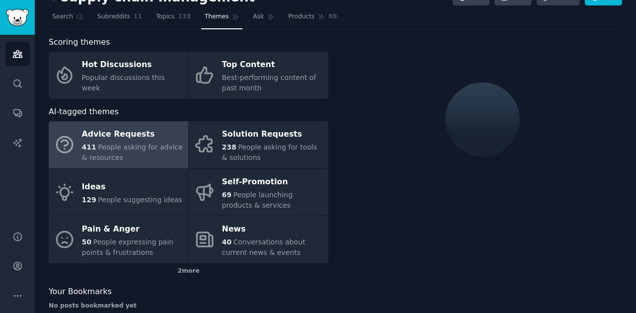
scroll to position [37, 0]
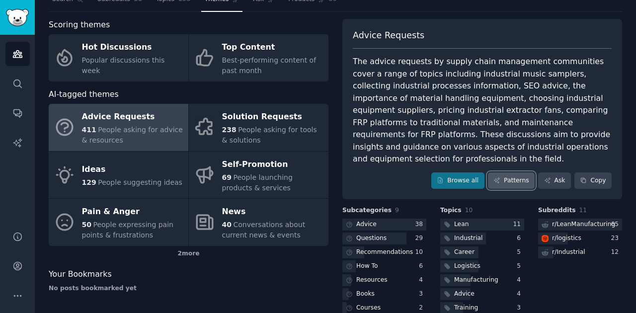
click at [511, 172] on link "Patterns" at bounding box center [511, 180] width 47 height 17
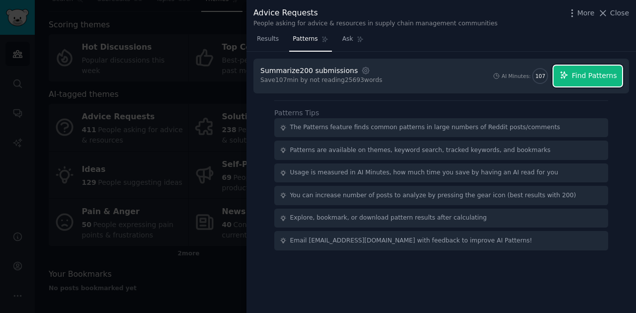
click at [545, 78] on span "Find Patterns" at bounding box center [594, 76] width 45 height 10
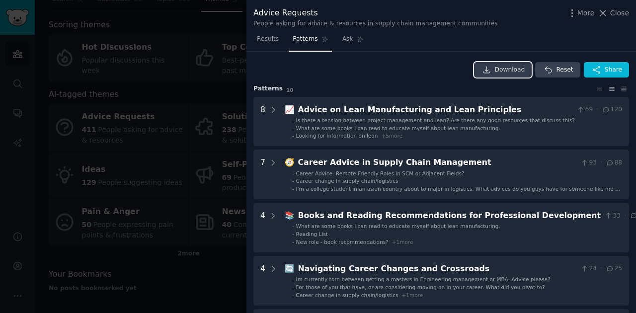
click at [515, 71] on span "Download" at bounding box center [510, 70] width 30 height 9
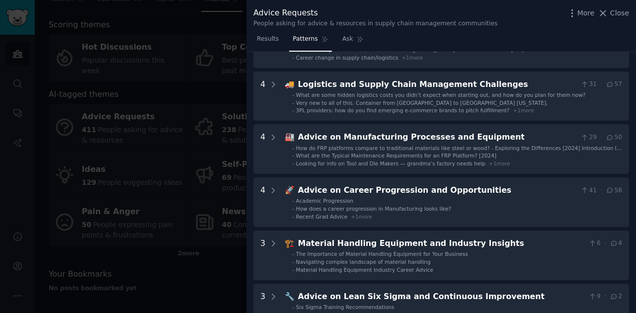
scroll to position [39, 0]
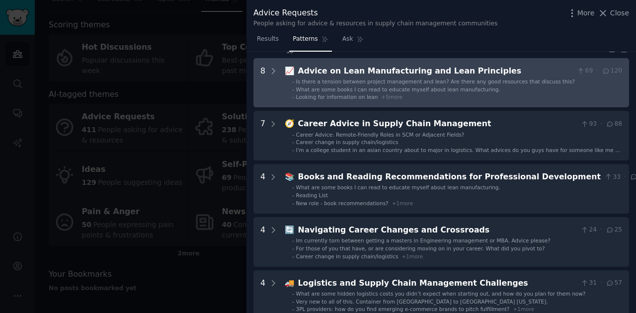
click at [537, 92] on ul "- Is there a tension between project management and lean? Are there any good re…" at bounding box center [453, 89] width 337 height 23
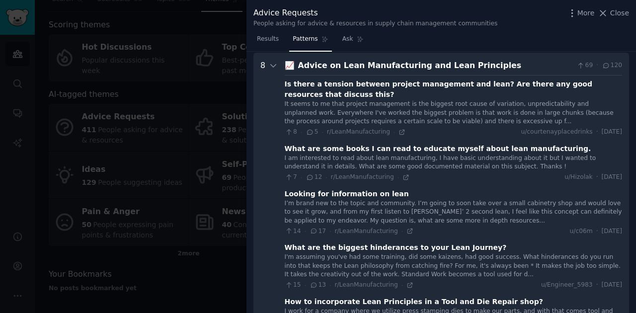
scroll to position [0, 0]
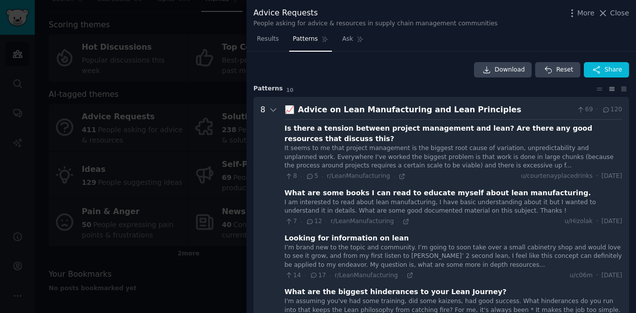
click at [410, 108] on div "Advice on Lean Manufacturing and Lean Principles" at bounding box center [435, 110] width 275 height 12
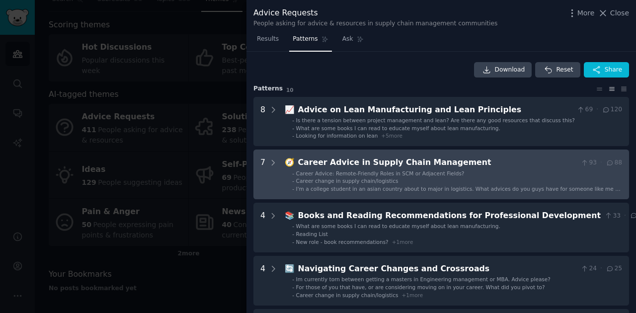
click at [418, 162] on div "Career Advice in Supply Chain Management" at bounding box center [437, 163] width 279 height 12
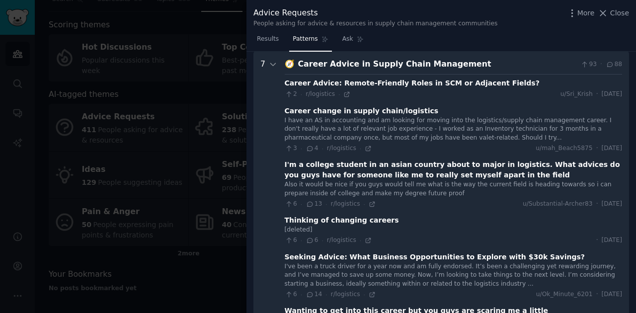
scroll to position [131, 0]
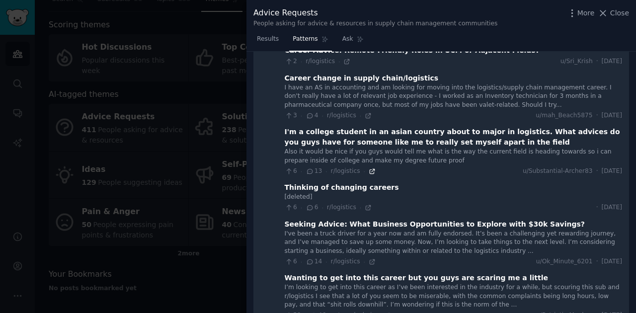
click at [369, 171] on icon at bounding box center [372, 171] width 7 height 7
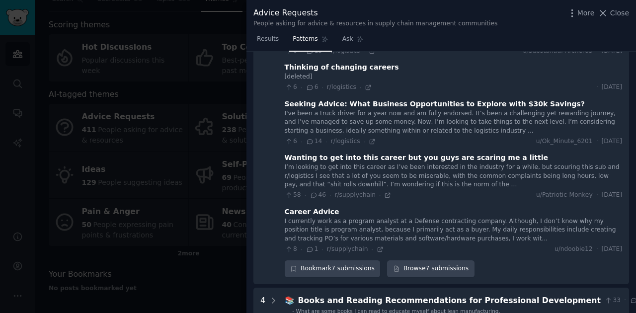
scroll to position [264, 0]
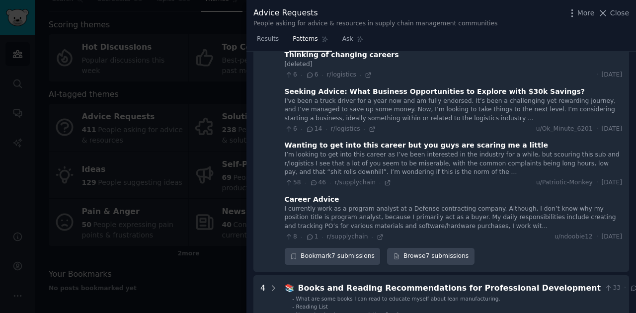
click at [378, 186] on div "58 · 46 · r/supplychain ·" at bounding box center [338, 182] width 107 height 9
click at [384, 184] on icon at bounding box center [387, 182] width 7 height 7
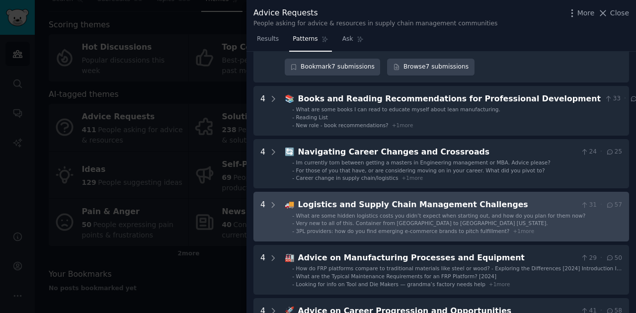
scroll to position [463, 0]
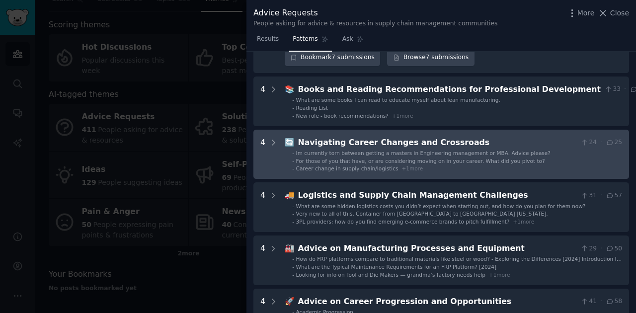
click at [402, 169] on span "+ 1 more" at bounding box center [411, 168] width 21 height 6
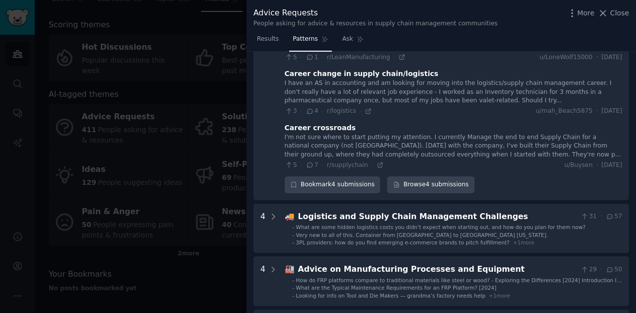
scroll to position [739, 0]
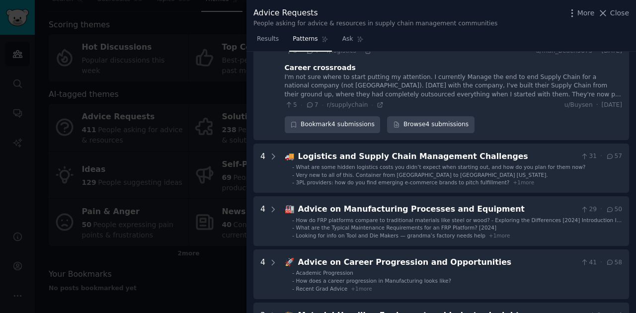
click at [377, 101] on div "5 · 7 · r/supplychain · u/[GEOGRAPHIC_DATA] · [DATE]" at bounding box center [453, 105] width 337 height 9
click at [377, 101] on icon at bounding box center [380, 104] width 7 height 7
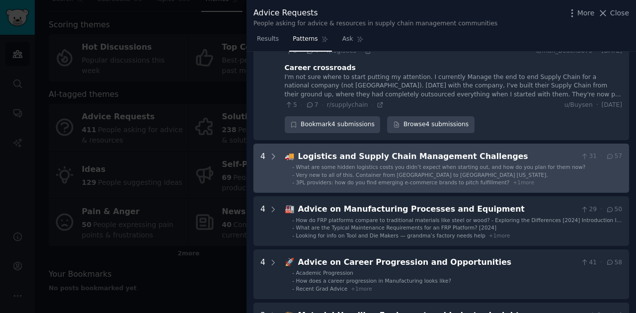
click at [345, 172] on span "Very new to all of this. Container from [GEOGRAPHIC_DATA] to [GEOGRAPHIC_DATA] …" at bounding box center [422, 175] width 252 height 6
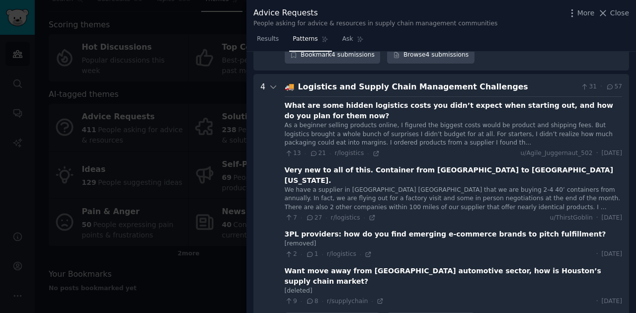
scroll to position [809, 0]
click at [373, 150] on icon at bounding box center [376, 153] width 7 height 7
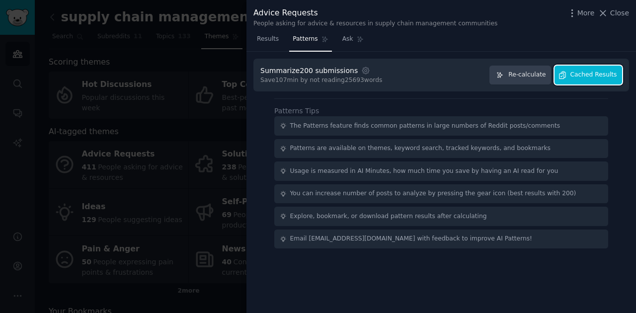
click at [545, 74] on span "Cached Results" at bounding box center [593, 75] width 47 height 9
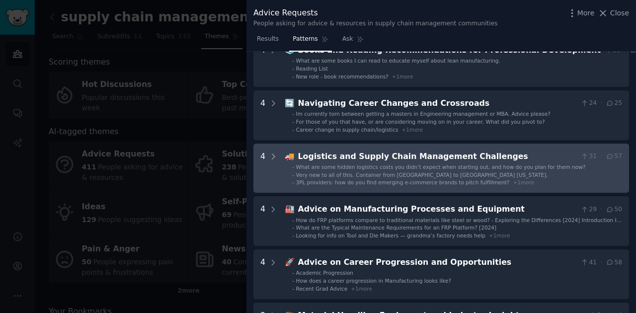
click at [446, 171] on li "- Very new to all of this. Container from [GEOGRAPHIC_DATA] to [GEOGRAPHIC_DATA…" at bounding box center [457, 174] width 330 height 7
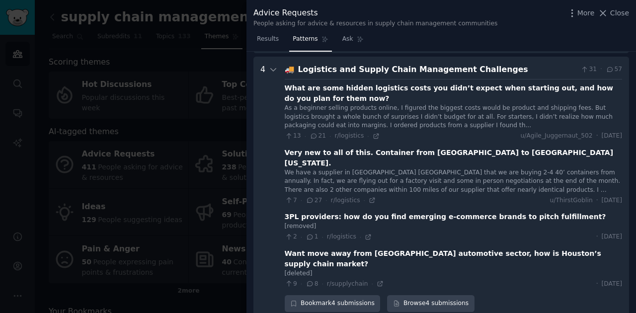
scroll to position [257, 0]
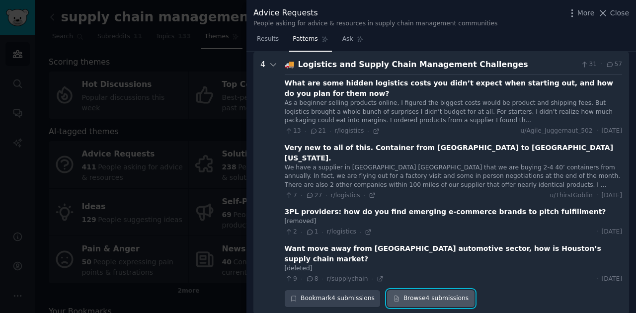
click at [448, 268] on link "Browse 4 submissions" at bounding box center [430, 298] width 87 height 17
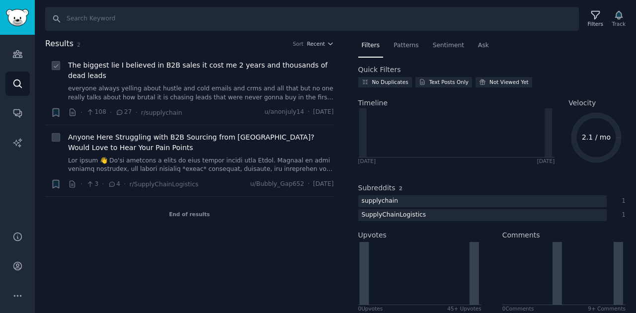
click at [272, 95] on link "everyone always yelling about hustle and cold emails and crms and all that but …" at bounding box center [201, 92] width 266 height 17
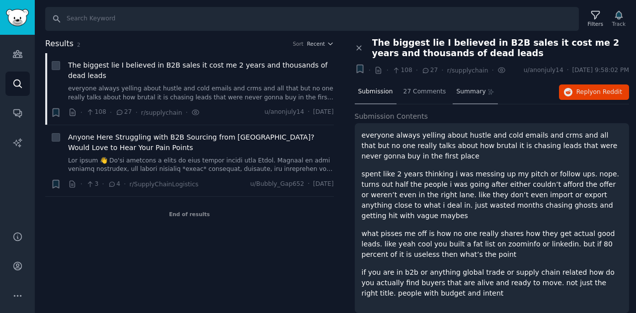
click at [464, 93] on span "Summary" at bounding box center [470, 91] width 29 height 9
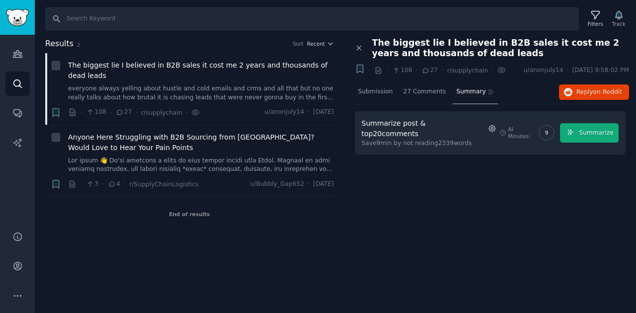
click at [488, 125] on icon "button" at bounding box center [492, 128] width 9 height 9
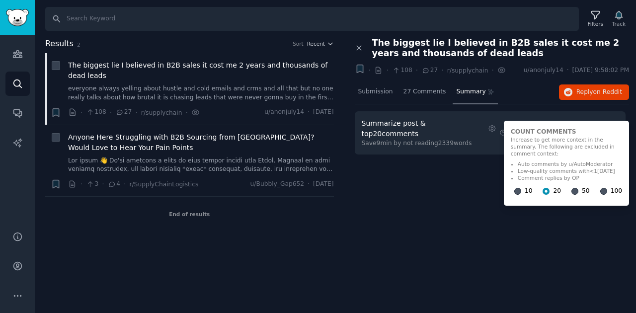
click at [424, 164] on div "Close panel The biggest lie I believed in B2B sales it cost me 2 years and thou…" at bounding box center [492, 112] width 275 height 149
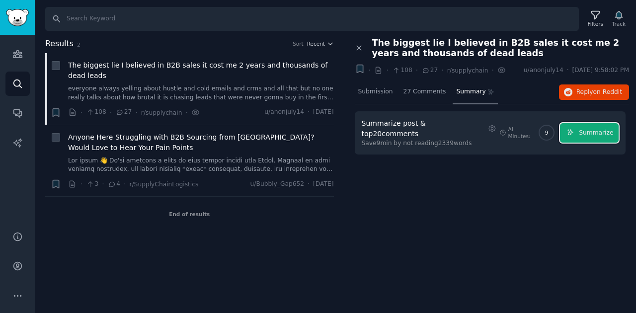
click at [588, 129] on span "Summarize" at bounding box center [596, 133] width 34 height 9
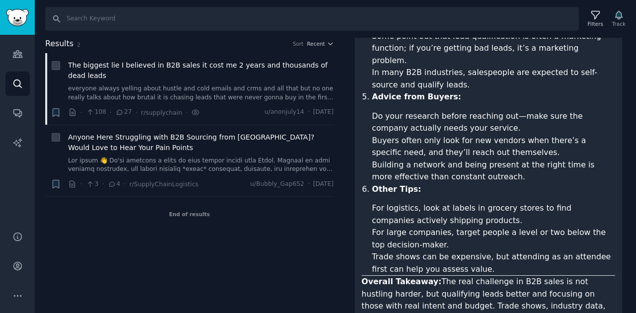
scroll to position [606, 0]
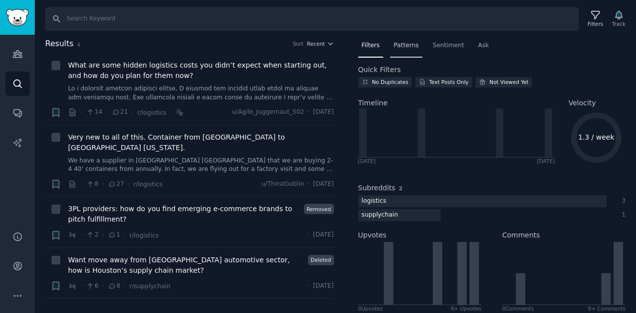
click at [395, 49] on span "Patterns" at bounding box center [406, 45] width 25 height 9
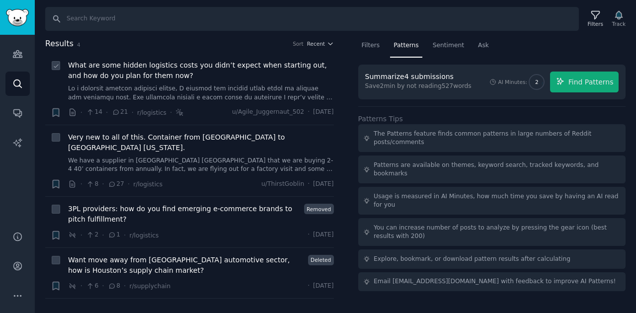
click at [274, 90] on link at bounding box center [201, 92] width 266 height 17
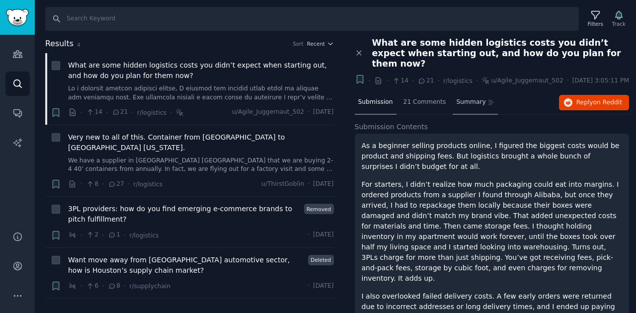
click at [469, 98] on span "Summary" at bounding box center [470, 102] width 29 height 9
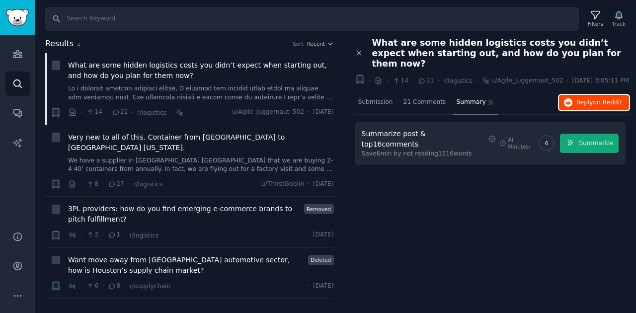
click at [594, 98] on span "Reply on Reddit" at bounding box center [599, 102] width 46 height 9
